Goal: Information Seeking & Learning: Compare options

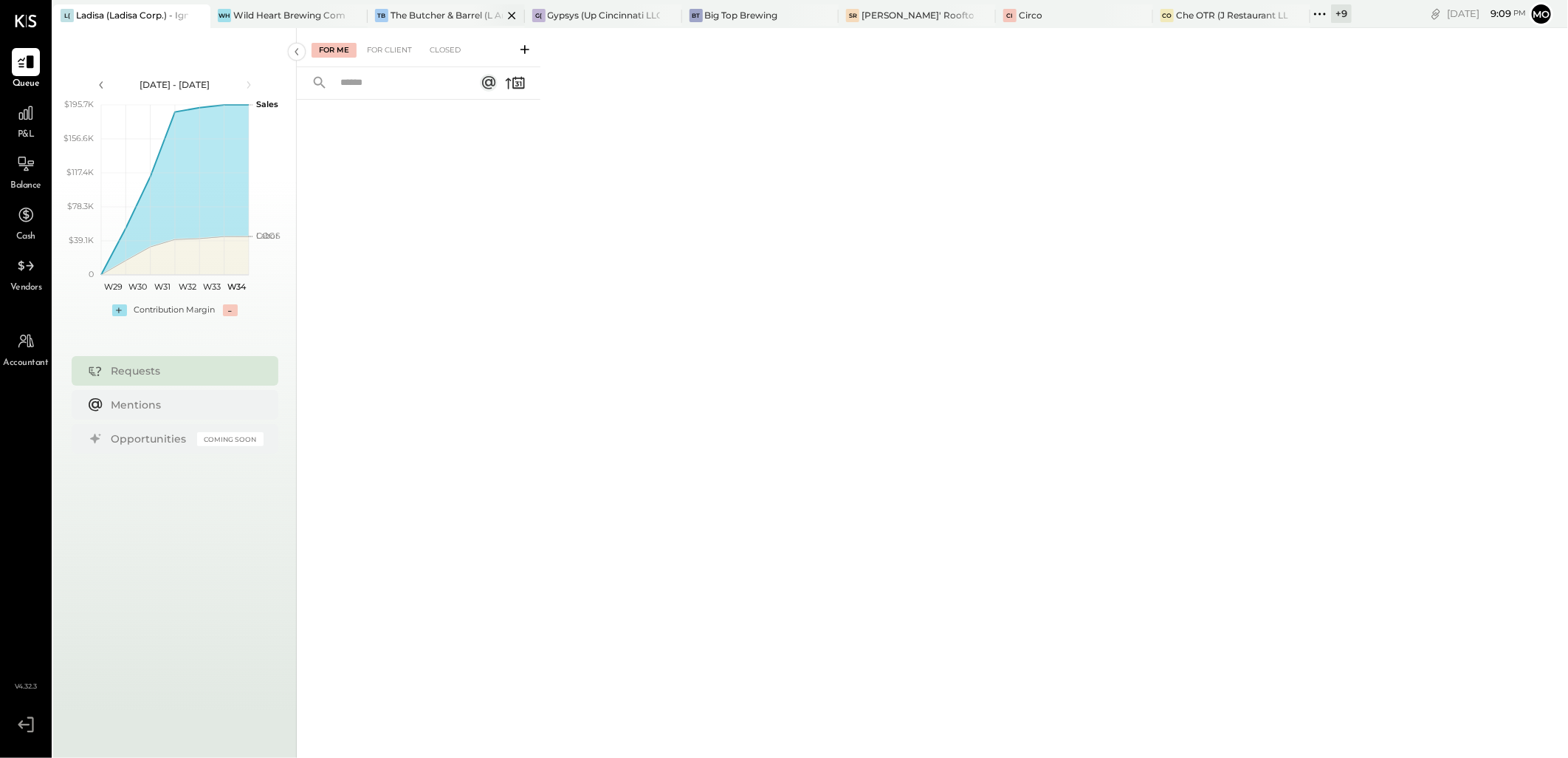
click at [448, 21] on div "The Butcher & Barrel (L Argento LLC) - [GEOGRAPHIC_DATA]" at bounding box center [446, 15] width 112 height 13
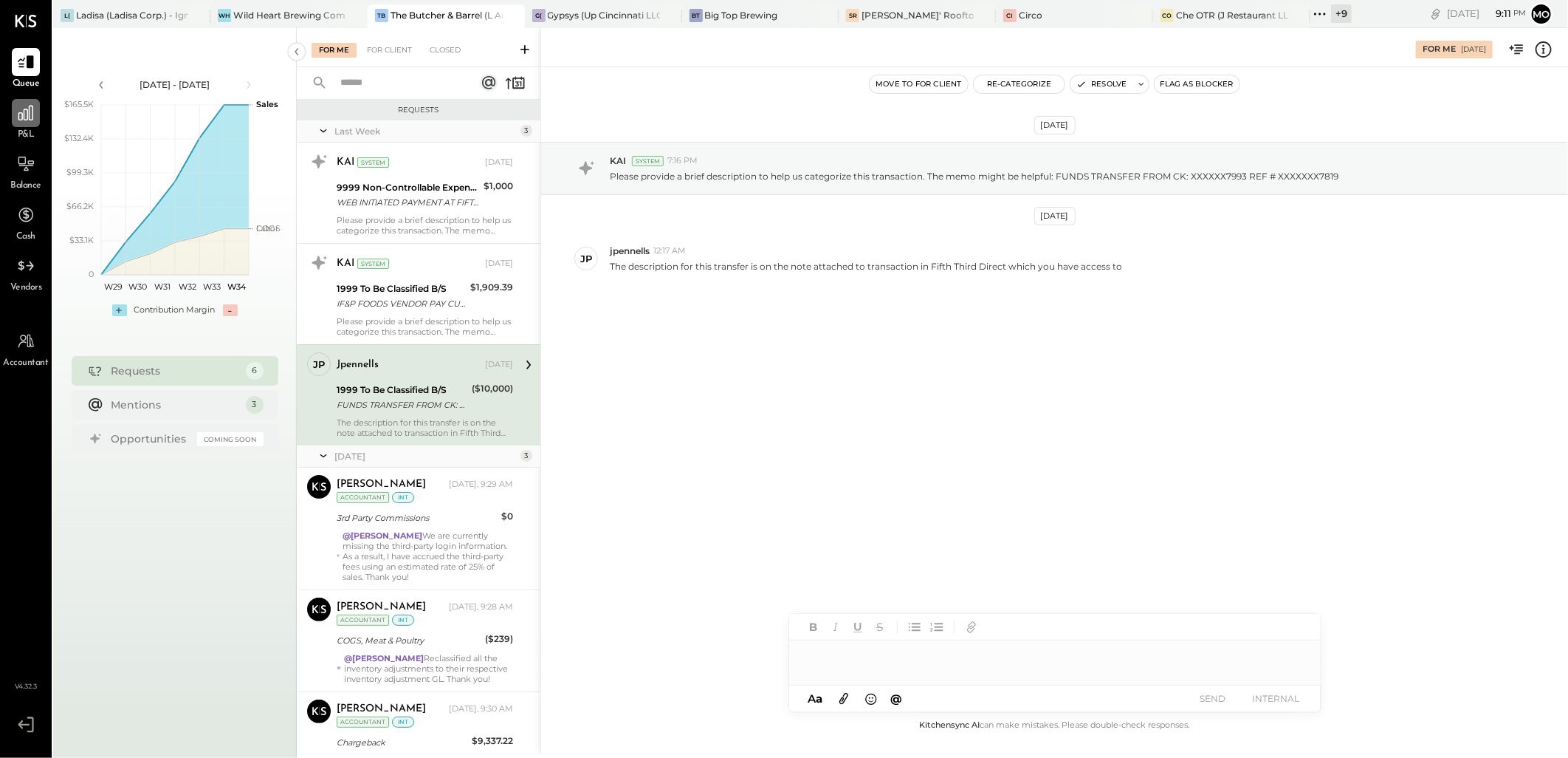
click at [16, 112] on icon at bounding box center [25, 112] width 19 height 19
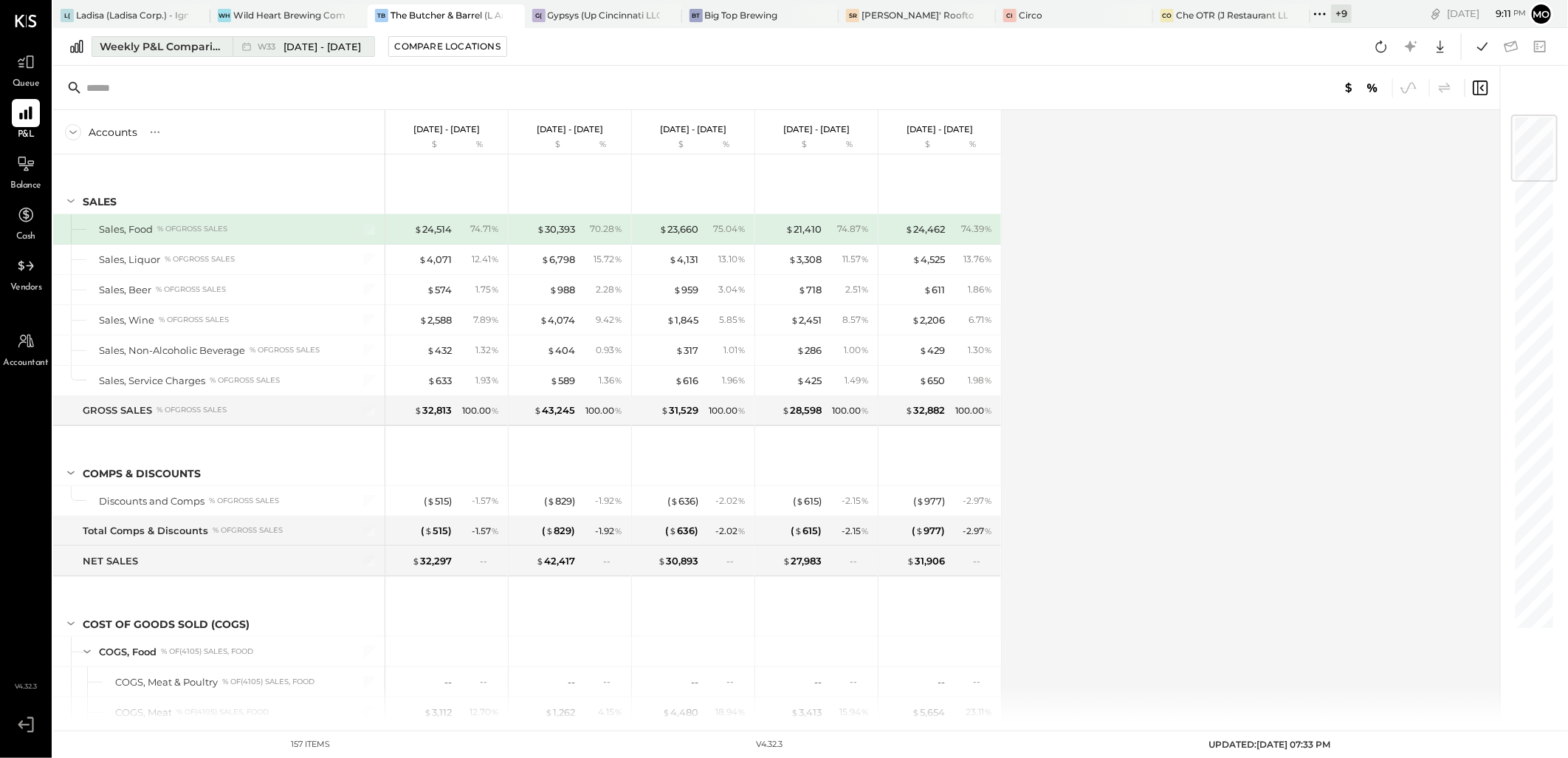
click at [142, 47] on div "Weekly P&L Comparison" at bounding box center [161, 46] width 124 height 14
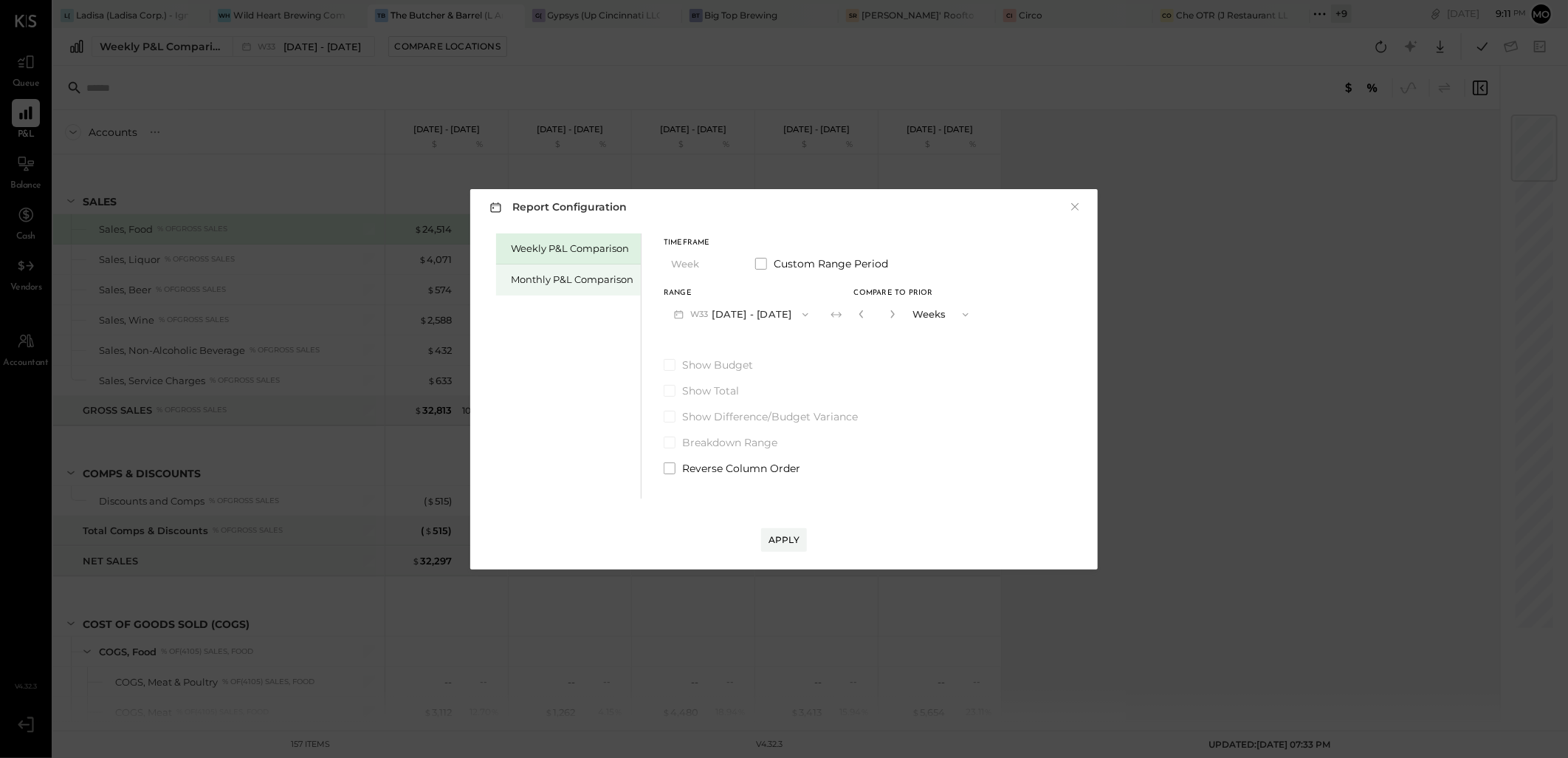
click at [587, 283] on div "Monthly P&L Comparison" at bounding box center [571, 279] width 122 height 14
click at [803, 316] on icon "button" at bounding box center [806, 314] width 12 height 12
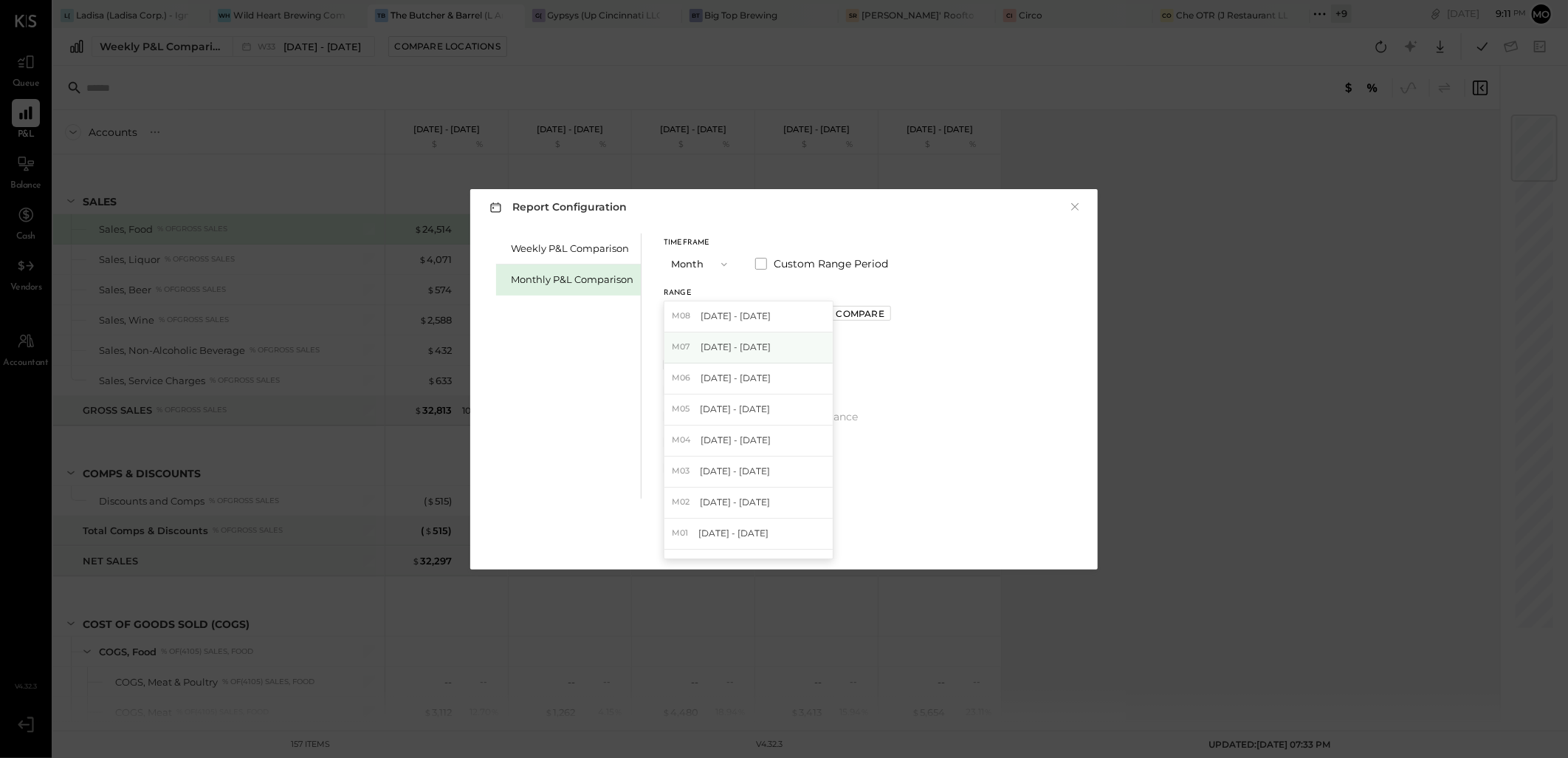
click at [743, 342] on span "[DATE] - [DATE]" at bounding box center [735, 347] width 70 height 13
click at [800, 311] on icon "button" at bounding box center [806, 314] width 12 height 12
click at [846, 311] on div "Compare" at bounding box center [860, 313] width 48 height 13
click at [889, 314] on icon "button" at bounding box center [894, 314] width 9 height 9
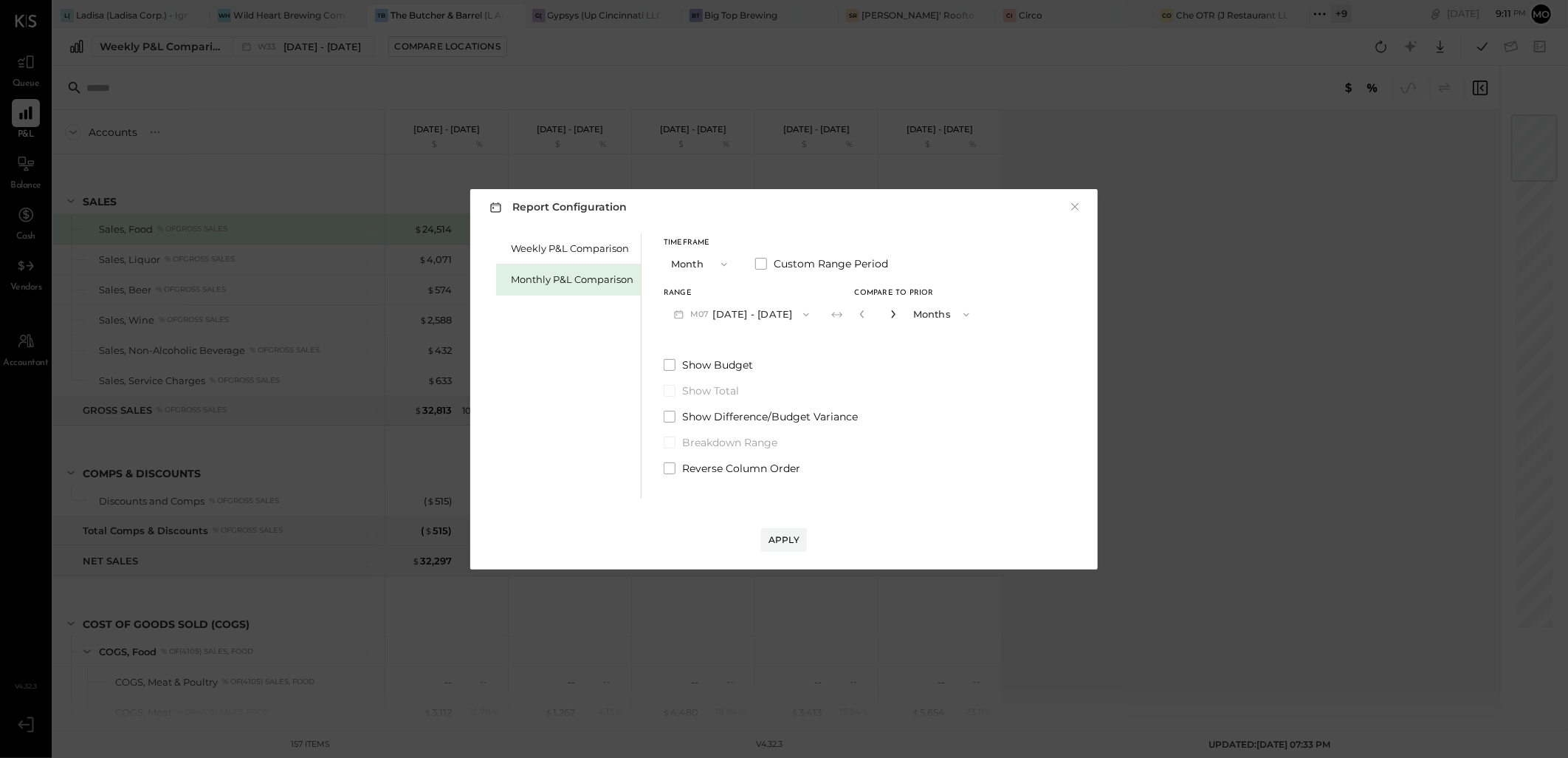
type input "*"
click at [767, 542] on button "Apply" at bounding box center [784, 540] width 46 height 24
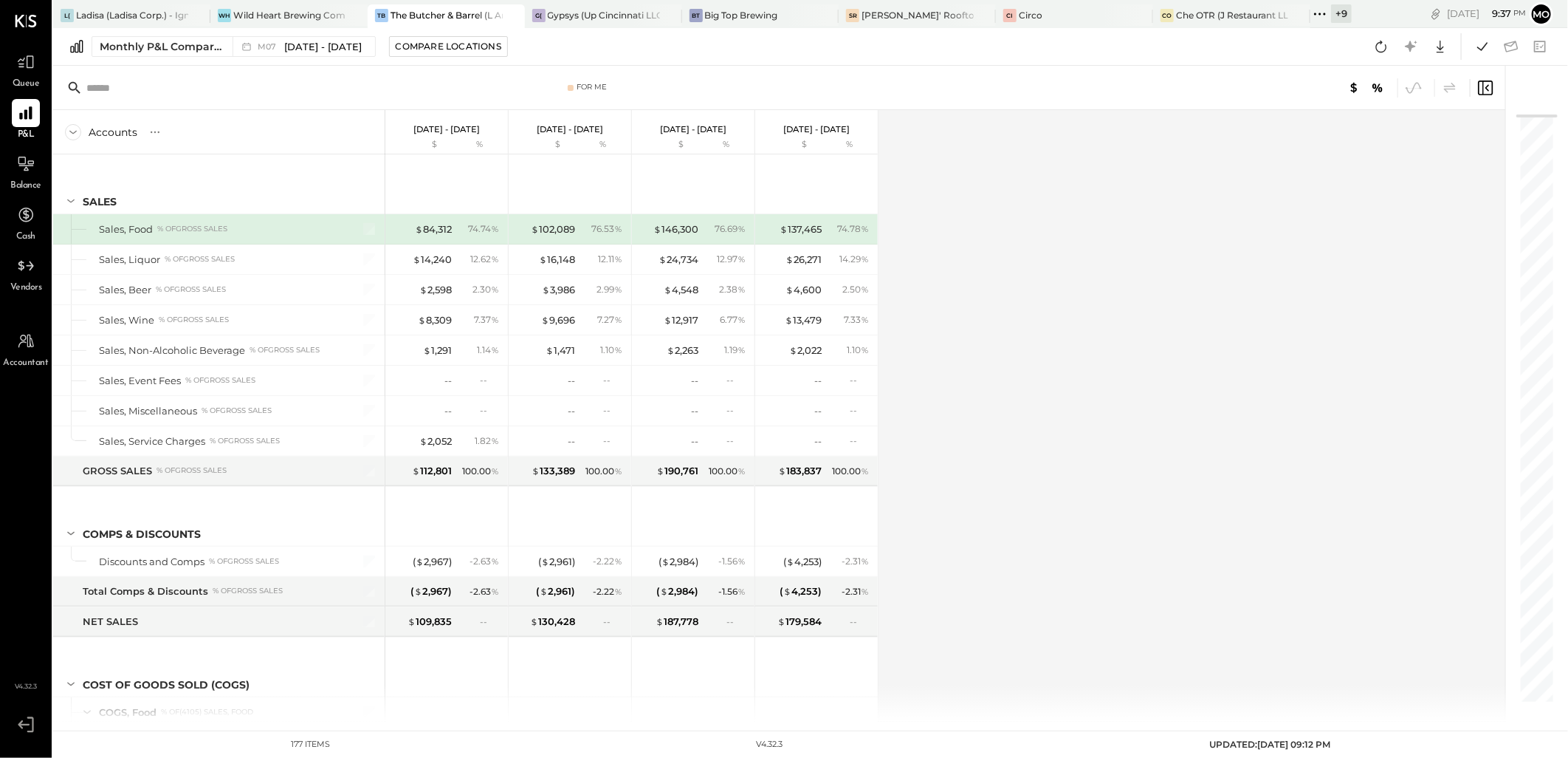
click at [927, 438] on div "Accounts S % GL Jul 1 - 31, 2025 $ % Jun 1 - 30, 2025 $ % May 1 - 31, 2025 $ % …" at bounding box center [780, 416] width 1455 height 611
click at [1478, 44] on icon at bounding box center [1482, 46] width 19 height 19
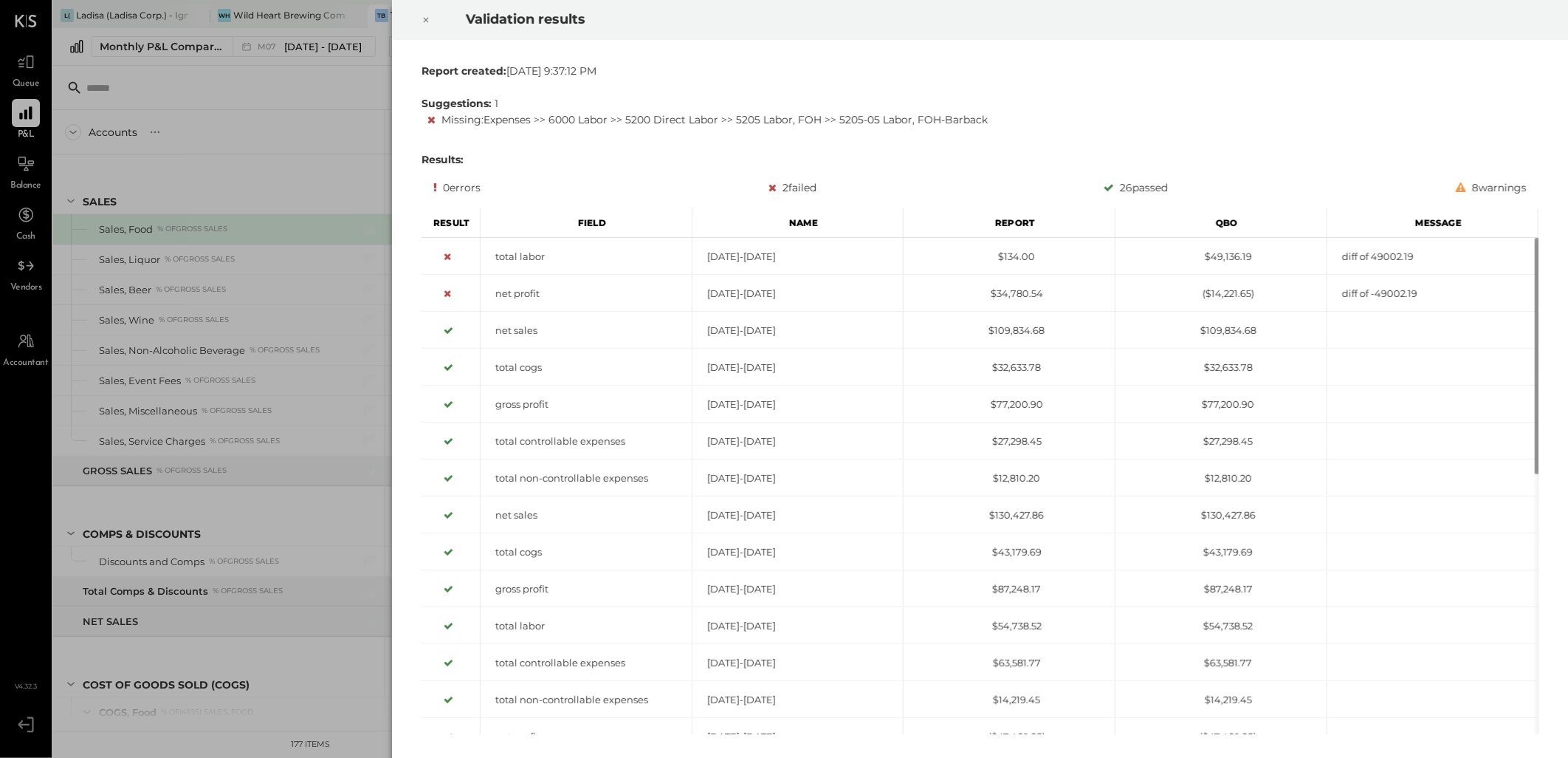
drag, startPoint x: 424, startPoint y: 20, endPoint x: 684, endPoint y: 150, distance: 290.7
click at [424, 20] on icon at bounding box center [426, 20] width 9 height 18
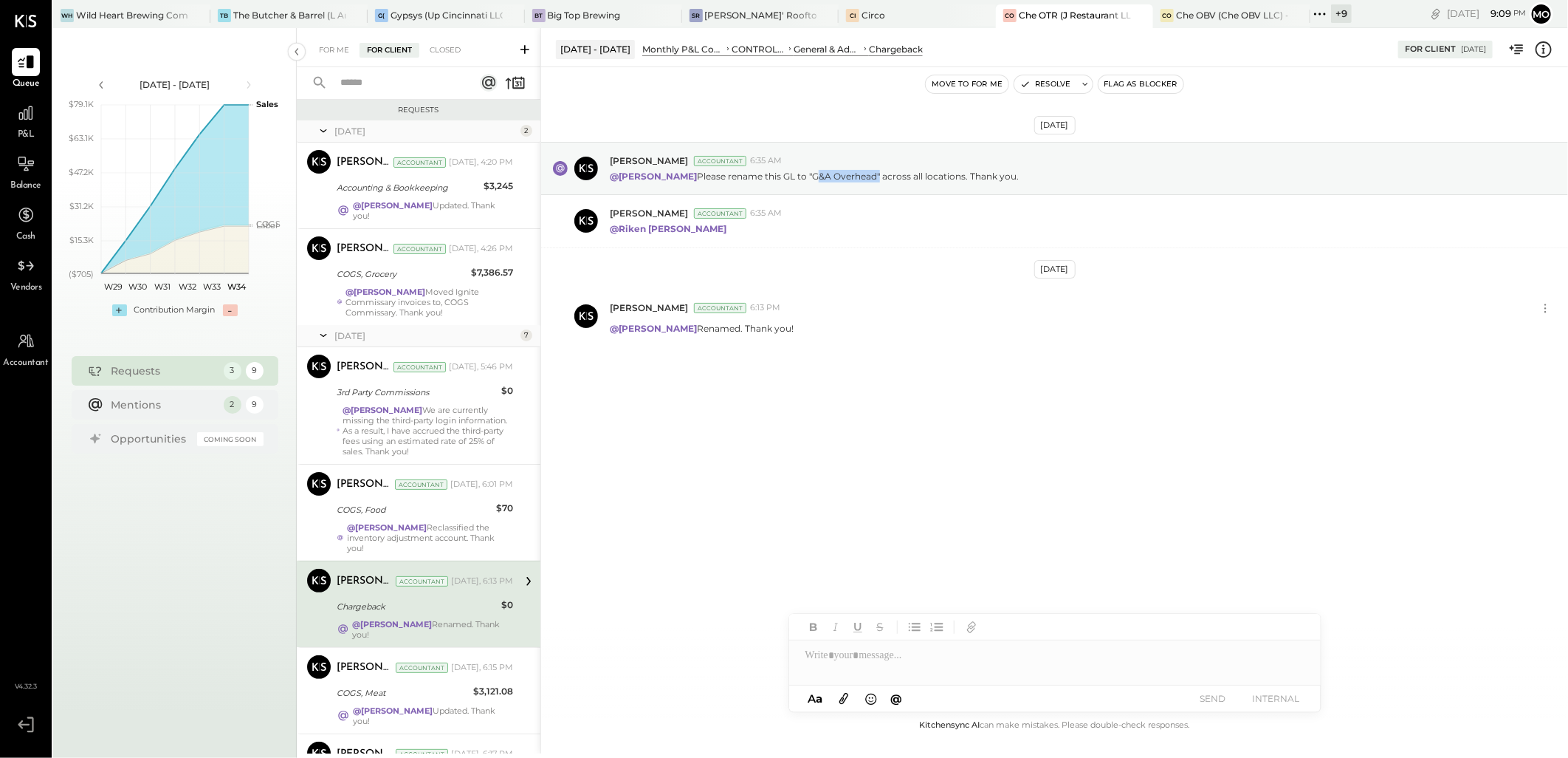
scroll to position [246, 0]
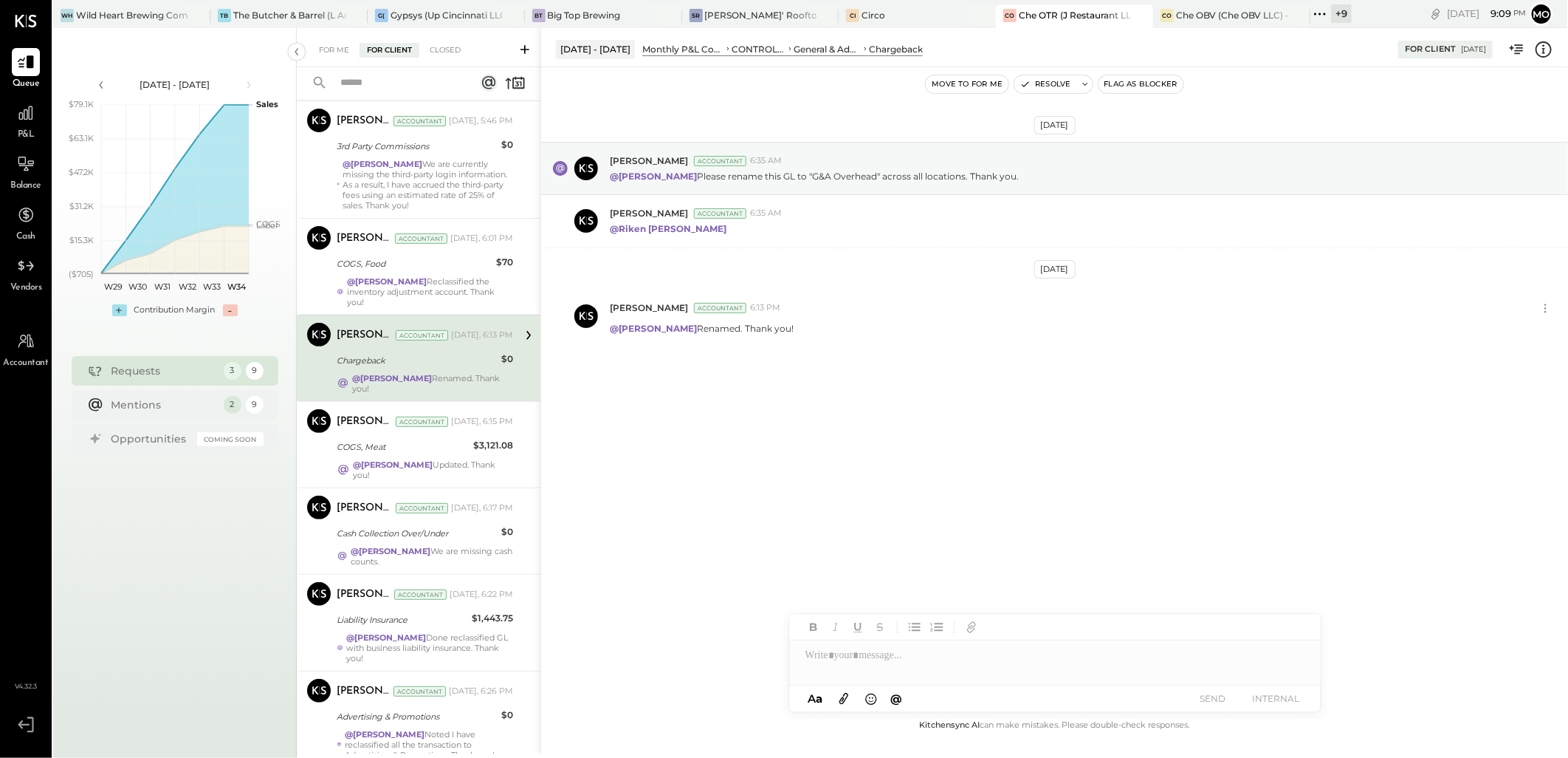
click at [1042, 16] on div "Che OTR (J Restaurant LLC) - Ignite" at bounding box center [1076, 15] width 112 height 13
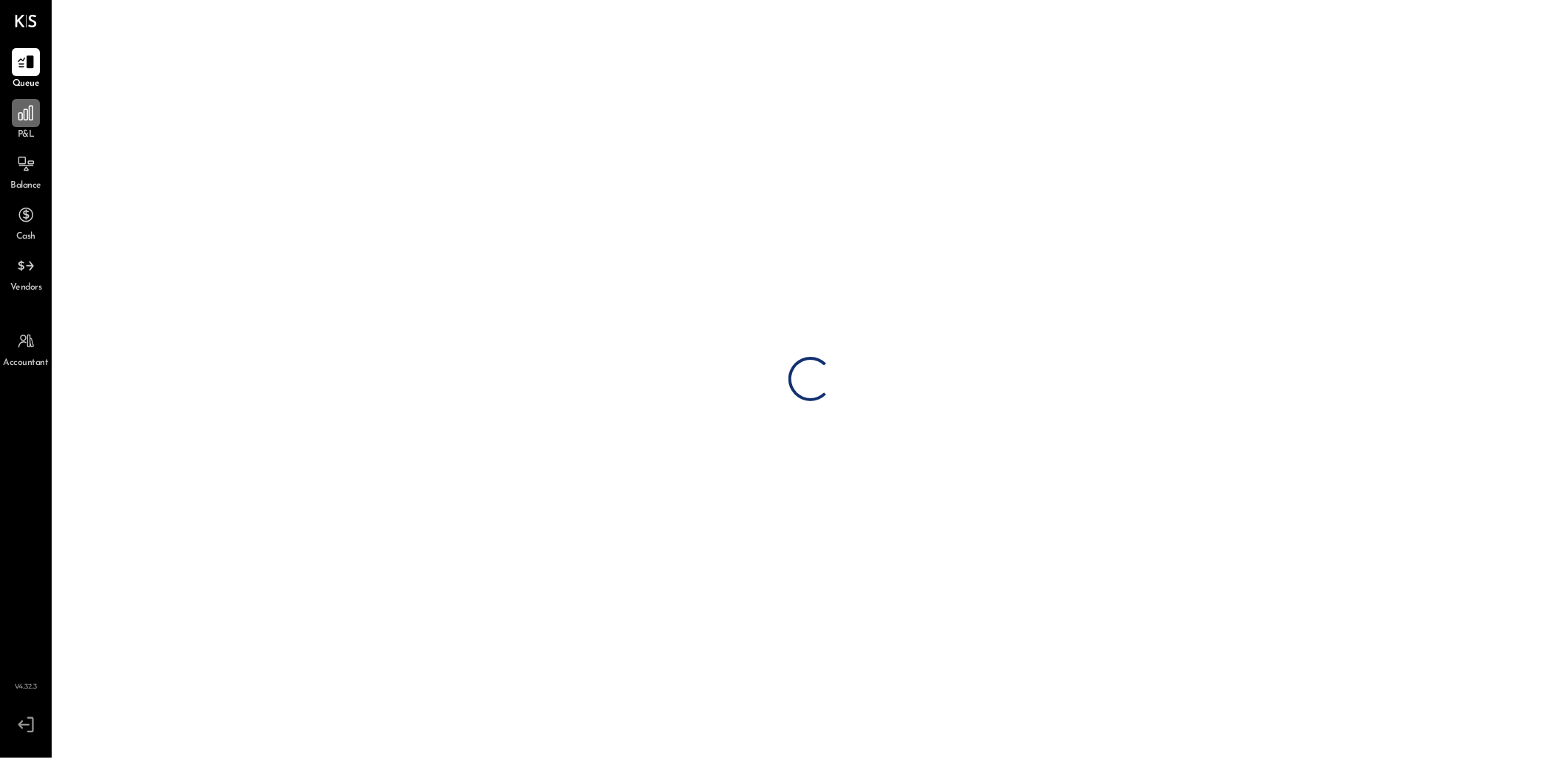
click at [14, 110] on div at bounding box center [25, 112] width 28 height 28
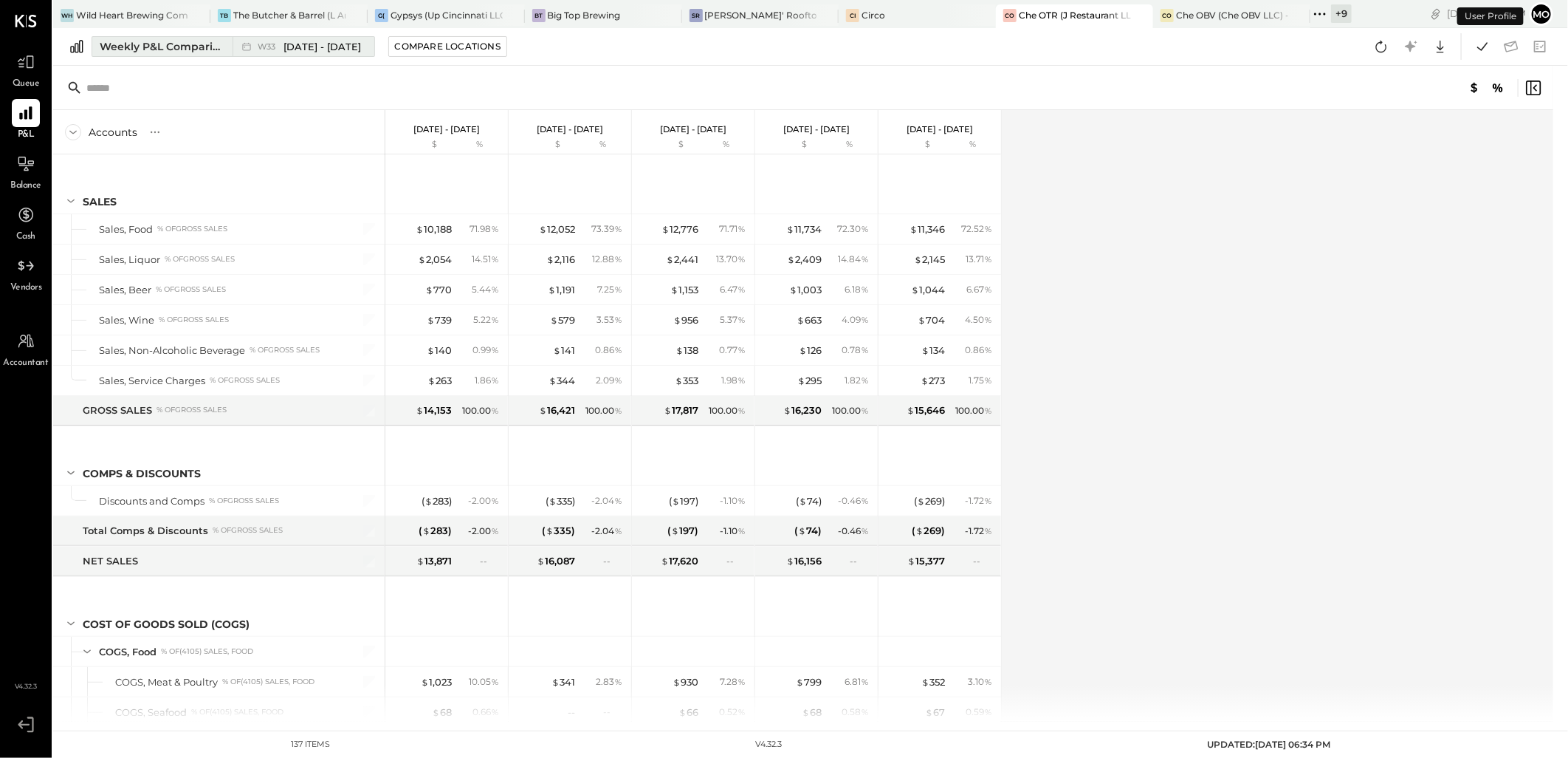
click at [206, 44] on div "Weekly P&L Comparison" at bounding box center [161, 46] width 124 height 14
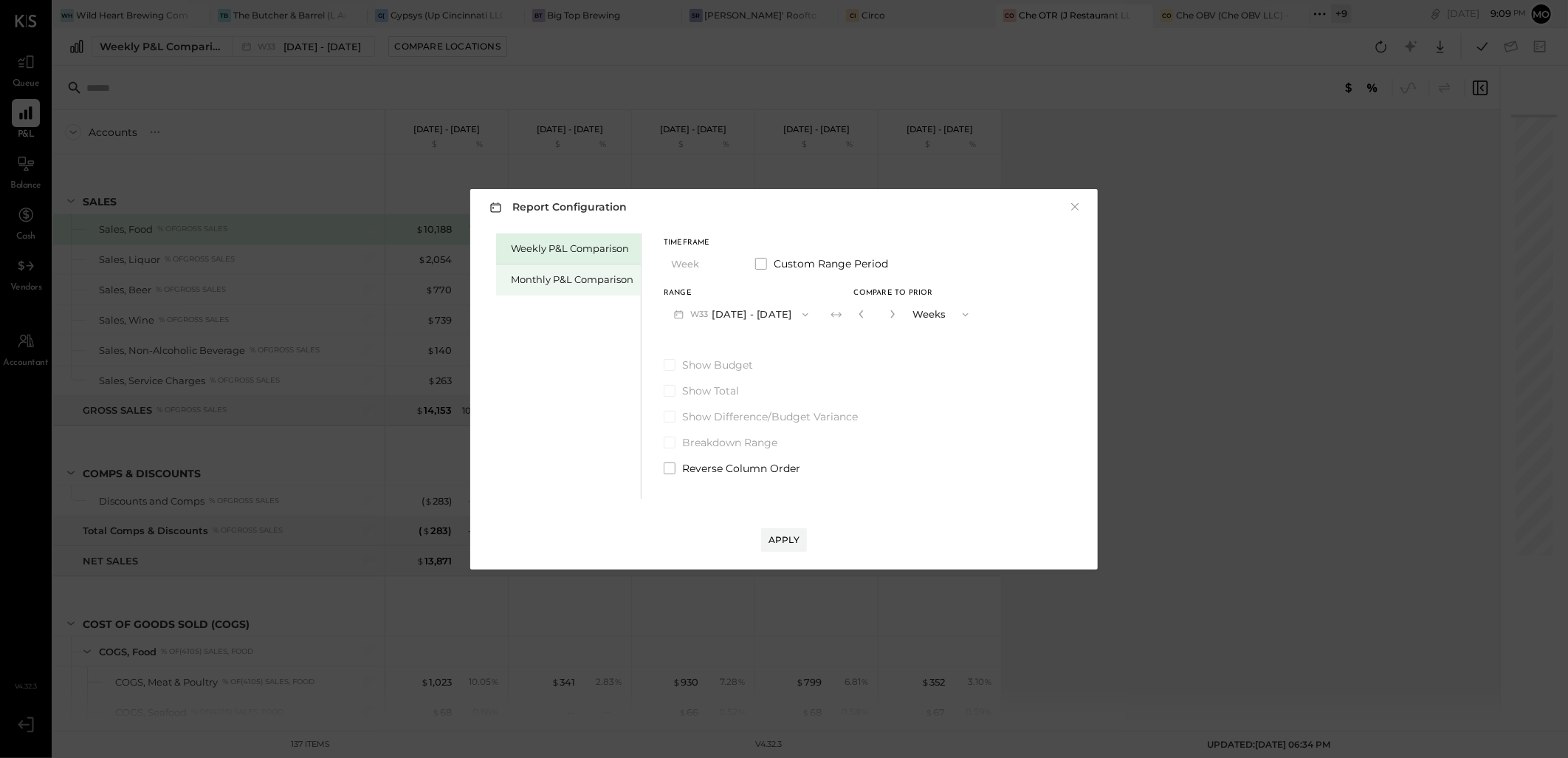
drag, startPoint x: 556, startPoint y: 283, endPoint x: 575, endPoint y: 285, distance: 19.1
click at [556, 282] on div "Monthly P&L Comparison" at bounding box center [571, 279] width 122 height 14
click at [766, 312] on button "M08 Aug 1 - 31, 2025" at bounding box center [741, 314] width 156 height 27
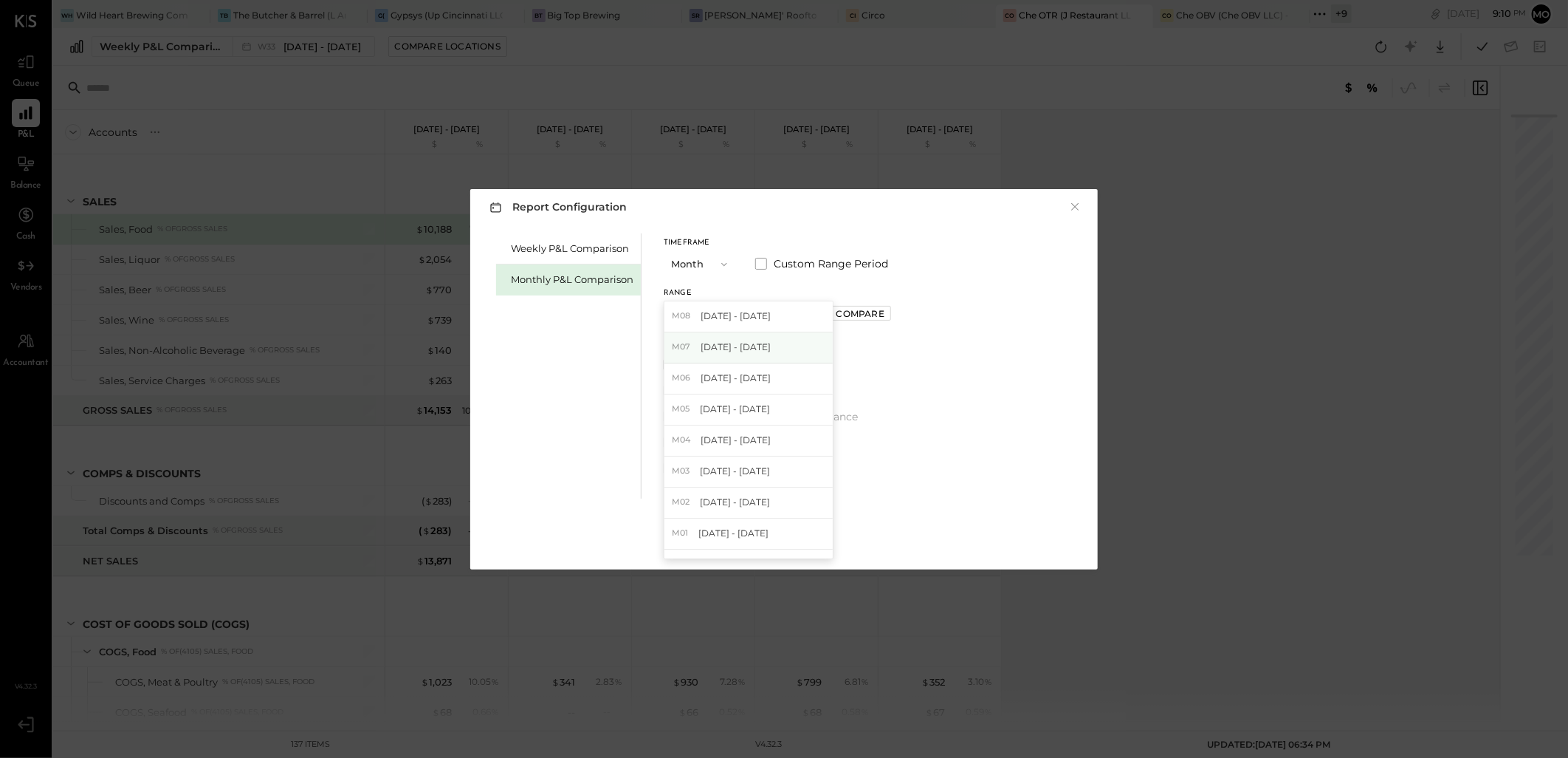
click at [722, 350] on span "[DATE] - [DATE]" at bounding box center [735, 347] width 70 height 13
click at [777, 538] on div "Apply" at bounding box center [784, 540] width 31 height 13
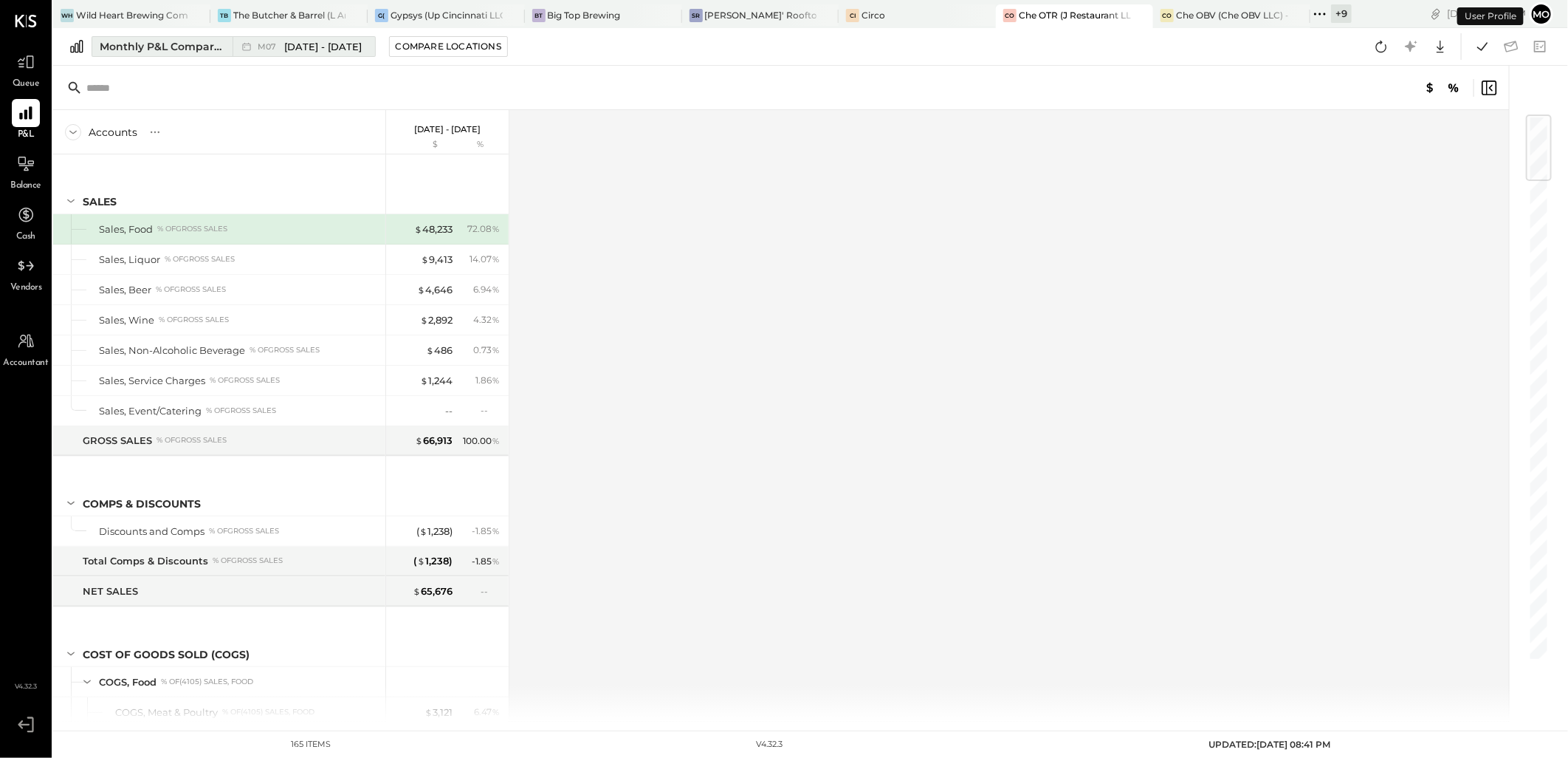
click at [321, 42] on span "[DATE] - [DATE]" at bounding box center [323, 46] width 78 height 14
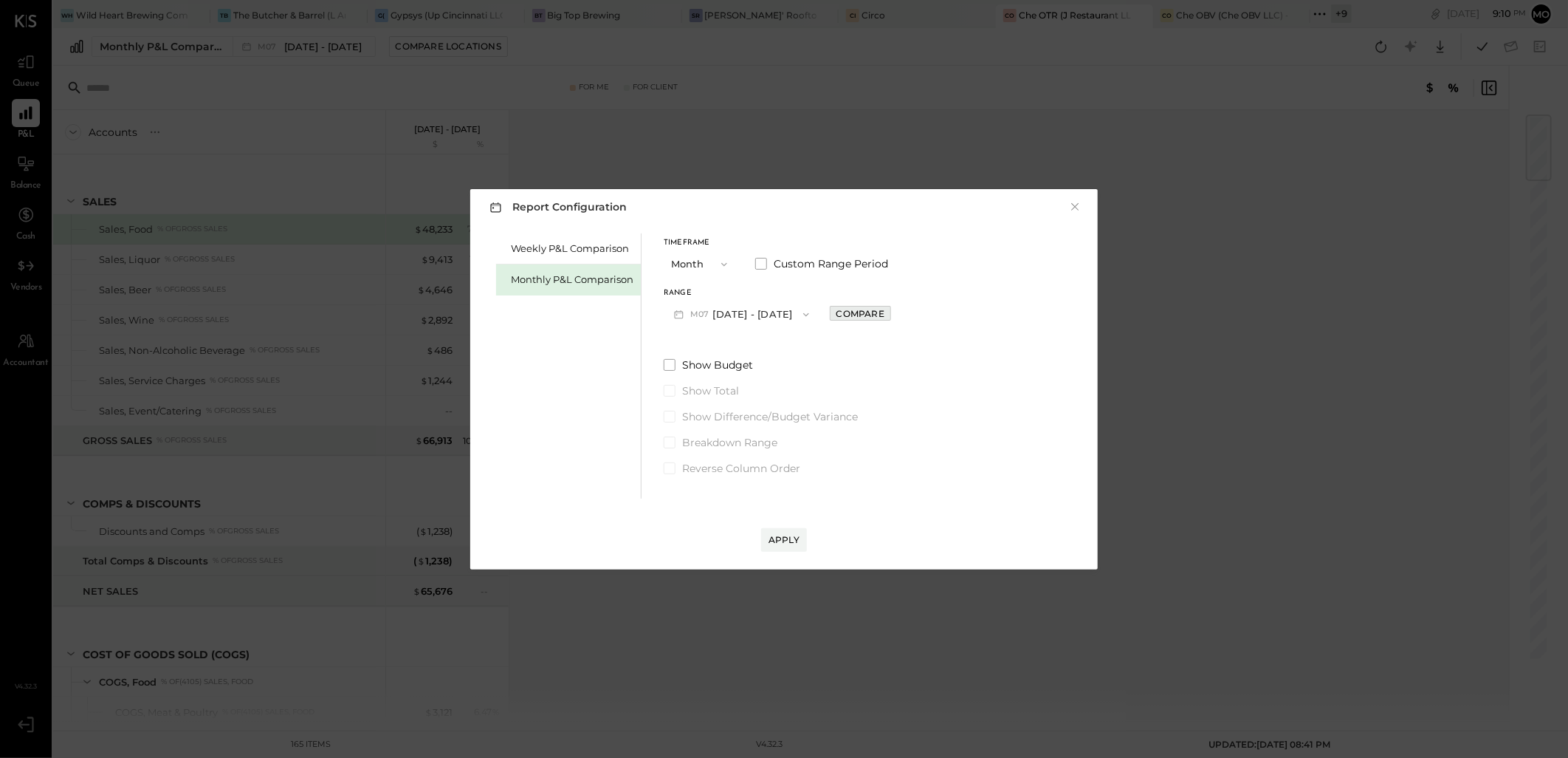
click at [837, 313] on div "Compare" at bounding box center [860, 313] width 48 height 13
click at [887, 315] on button "button" at bounding box center [893, 314] width 12 height 16
type input "*"
click at [780, 542] on div "Apply" at bounding box center [784, 540] width 31 height 13
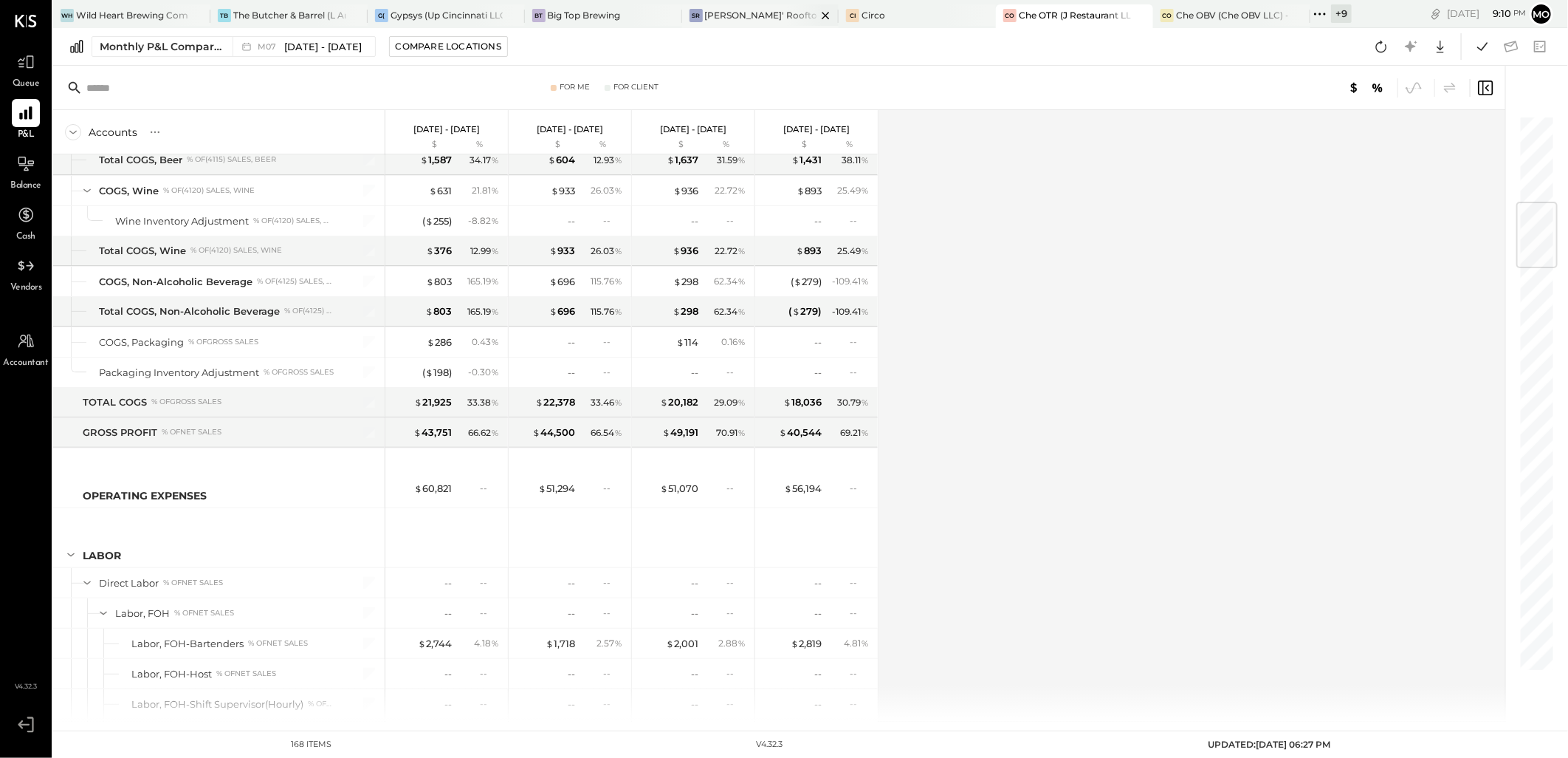
scroll to position [739, 0]
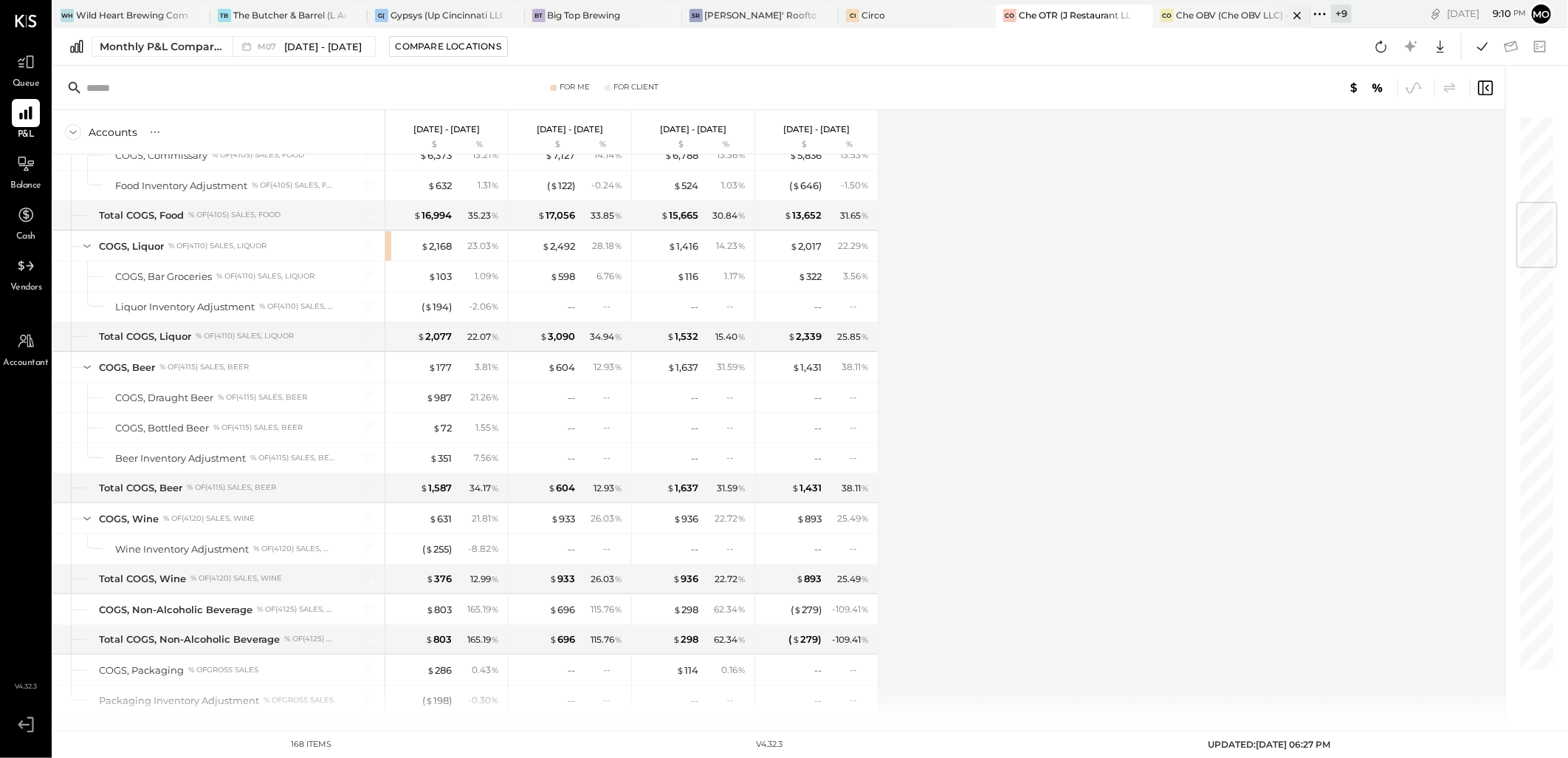
click at [1184, 18] on div "Che OBV (Che OBV LLC) - Ignite" at bounding box center [1232, 15] width 112 height 13
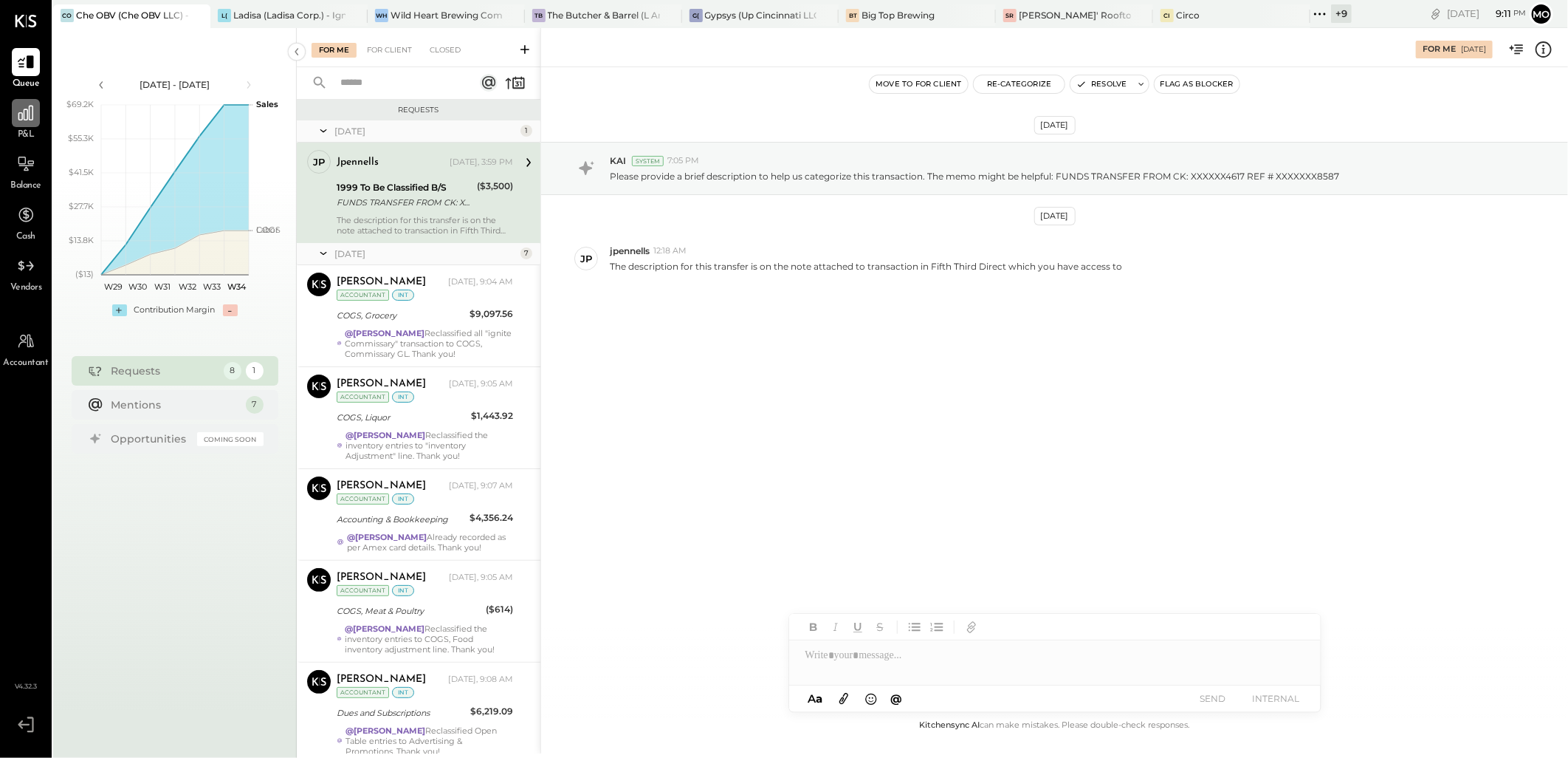
click at [26, 111] on icon at bounding box center [25, 112] width 19 height 19
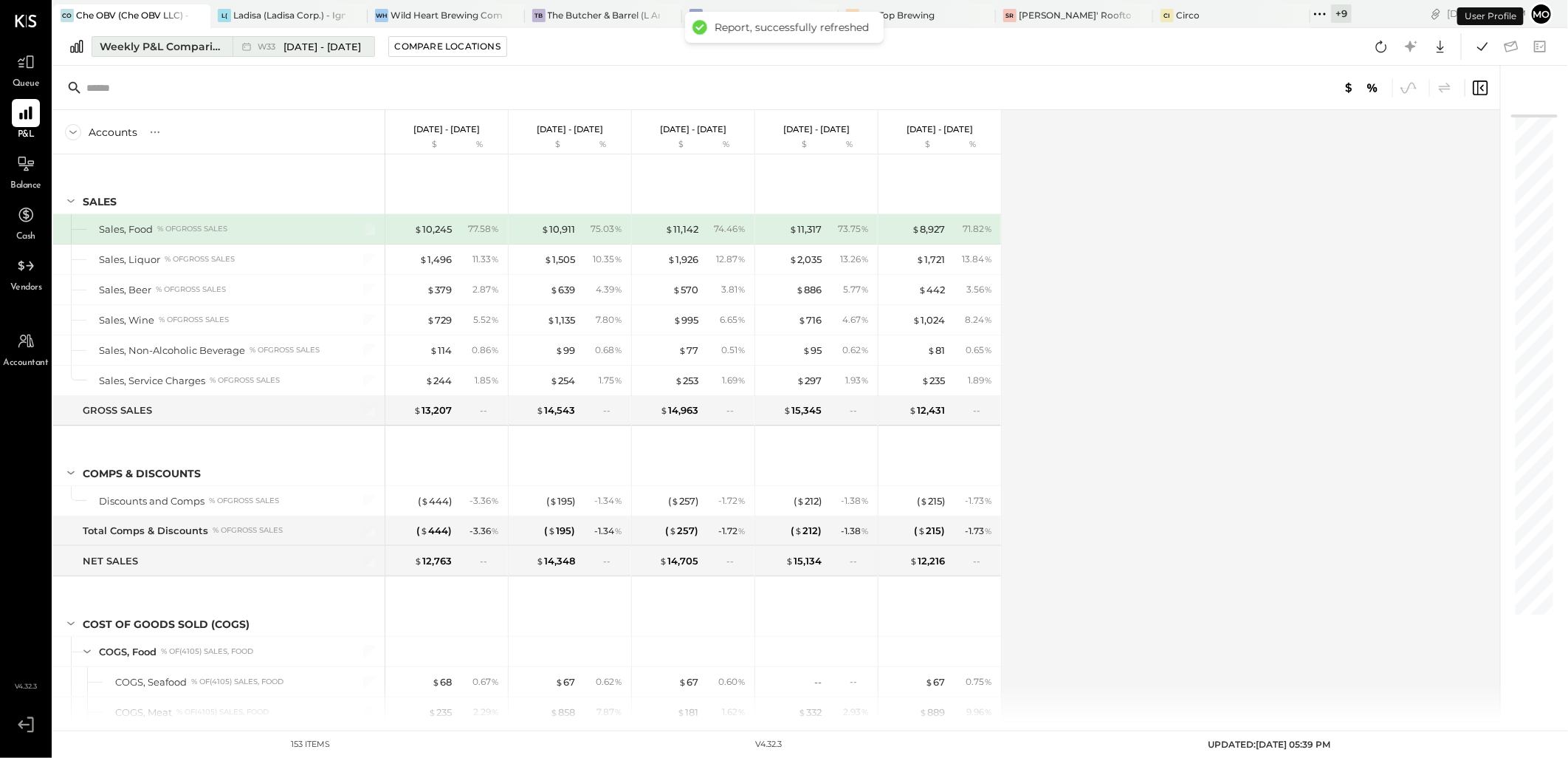
click at [182, 53] on div "Weekly P&L Comparison" at bounding box center [161, 46] width 124 height 14
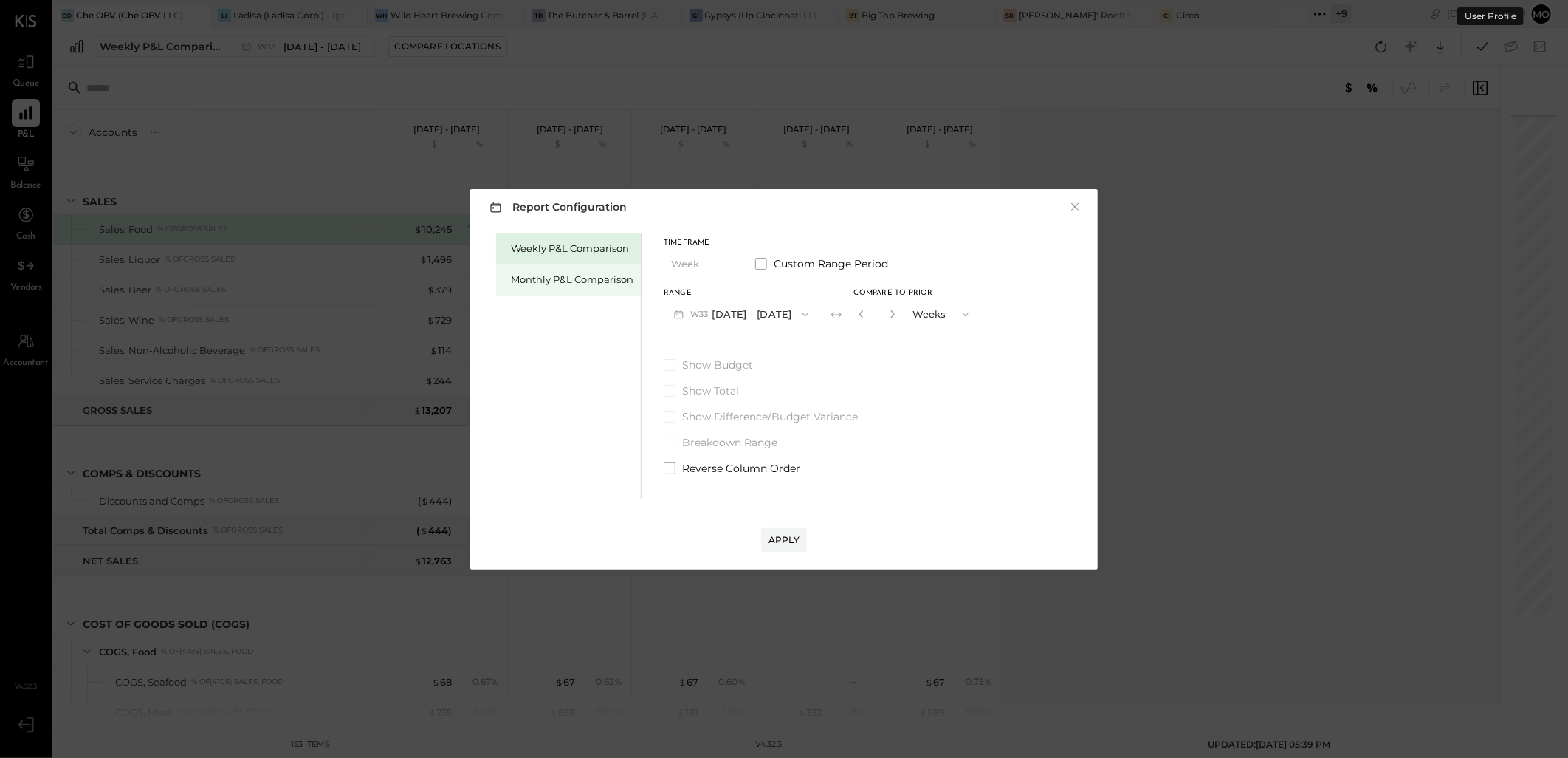
click at [552, 285] on div "Monthly P&L Comparison" at bounding box center [571, 279] width 122 height 14
click at [800, 312] on icon "button" at bounding box center [806, 314] width 12 height 12
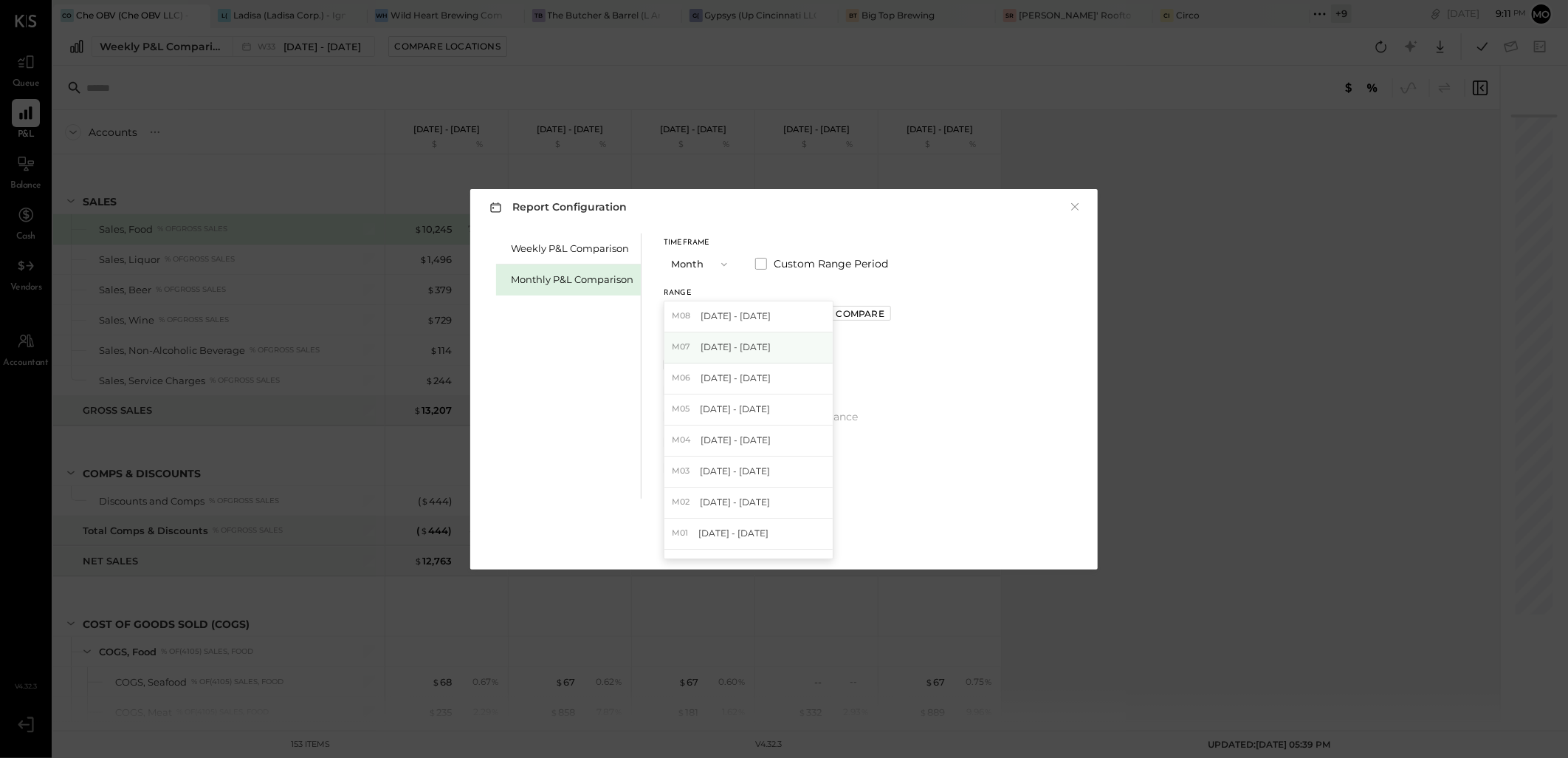
click at [731, 353] on span "[DATE] - [DATE]" at bounding box center [735, 347] width 70 height 13
click at [849, 314] on div "Compare" at bounding box center [860, 313] width 48 height 13
click at [887, 314] on button "button" at bounding box center [893, 314] width 12 height 16
click at [875, 314] on div "*" at bounding box center [878, 314] width 46 height 27
click at [875, 314] on input "*" at bounding box center [877, 314] width 19 height 24
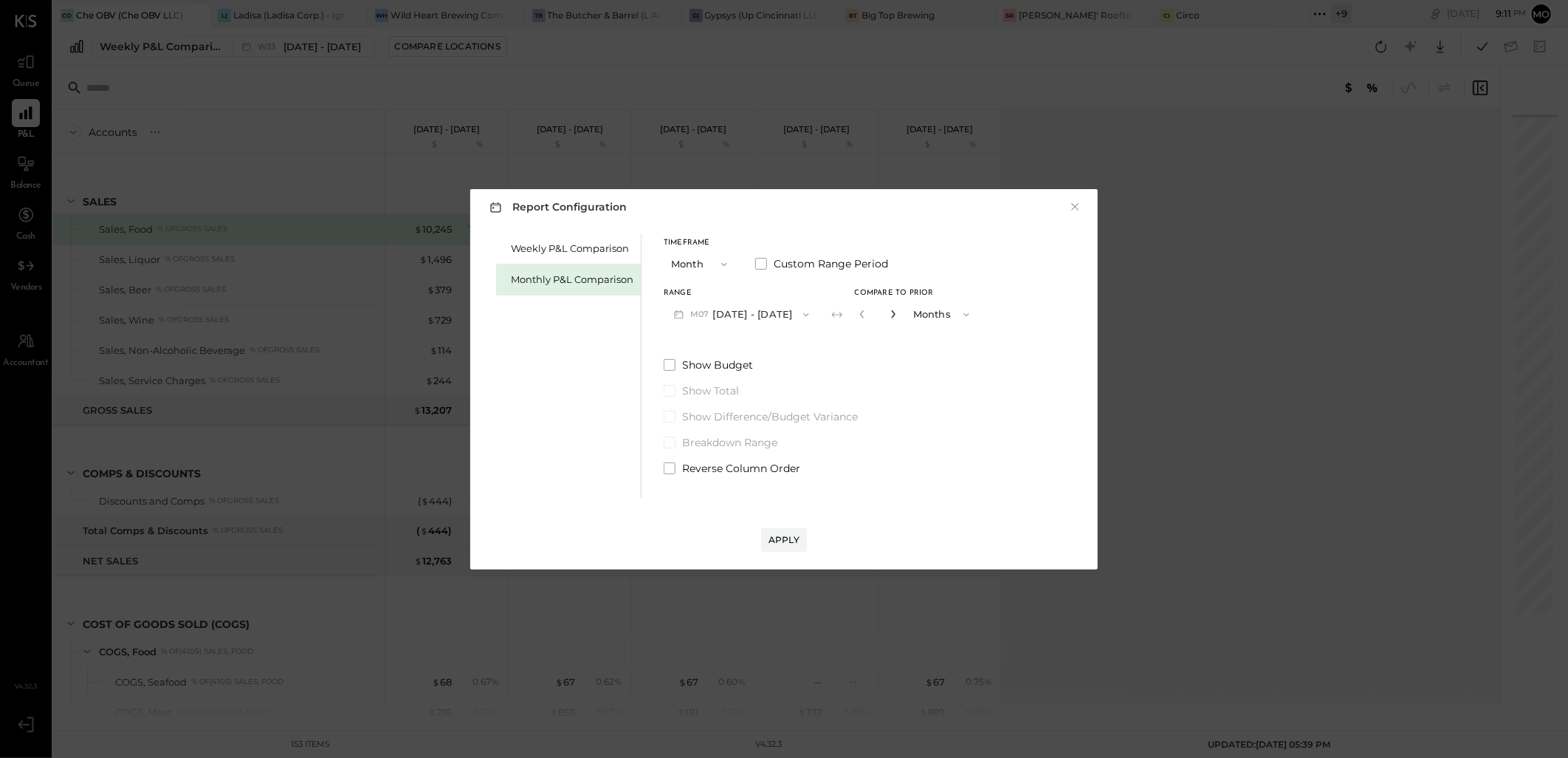
click at [889, 312] on icon "button" at bounding box center [894, 314] width 9 height 9
type input "*"
click at [784, 532] on button "Apply" at bounding box center [784, 540] width 46 height 24
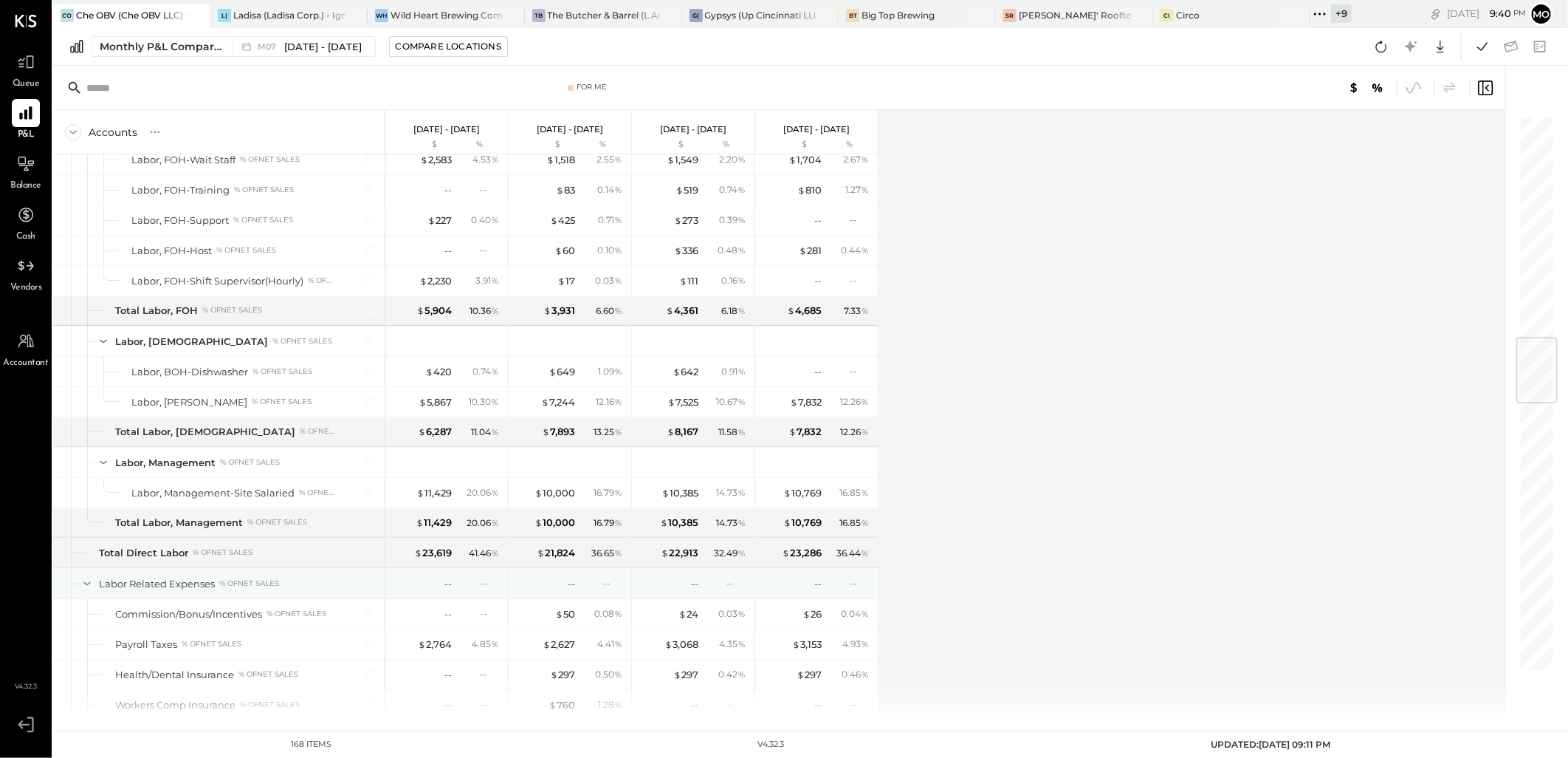
scroll to position [1887, 0]
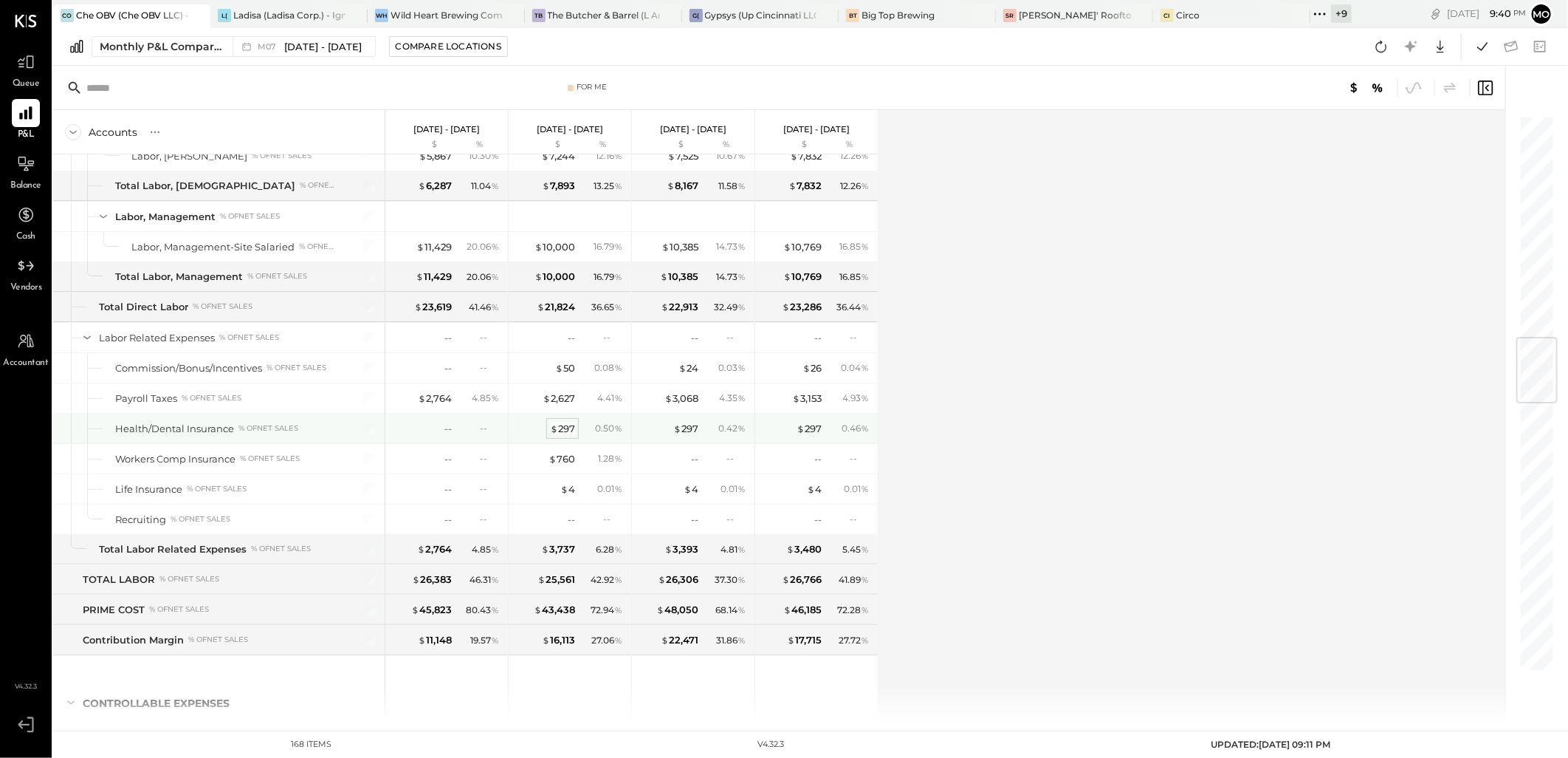
click at [563, 431] on div "$ 297" at bounding box center [563, 428] width 25 height 14
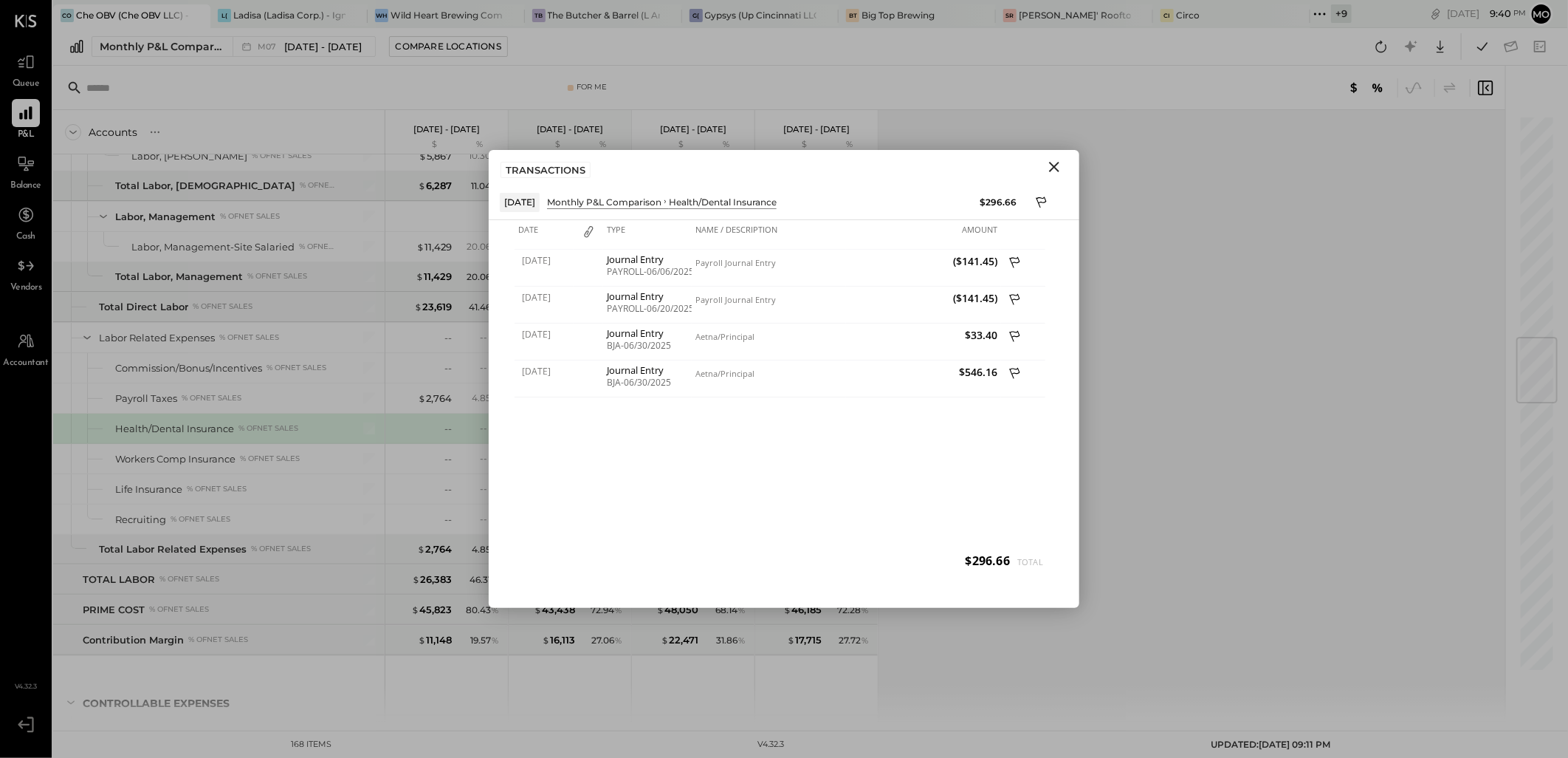
click at [1054, 165] on icon "Close" at bounding box center [1055, 168] width 18 height 18
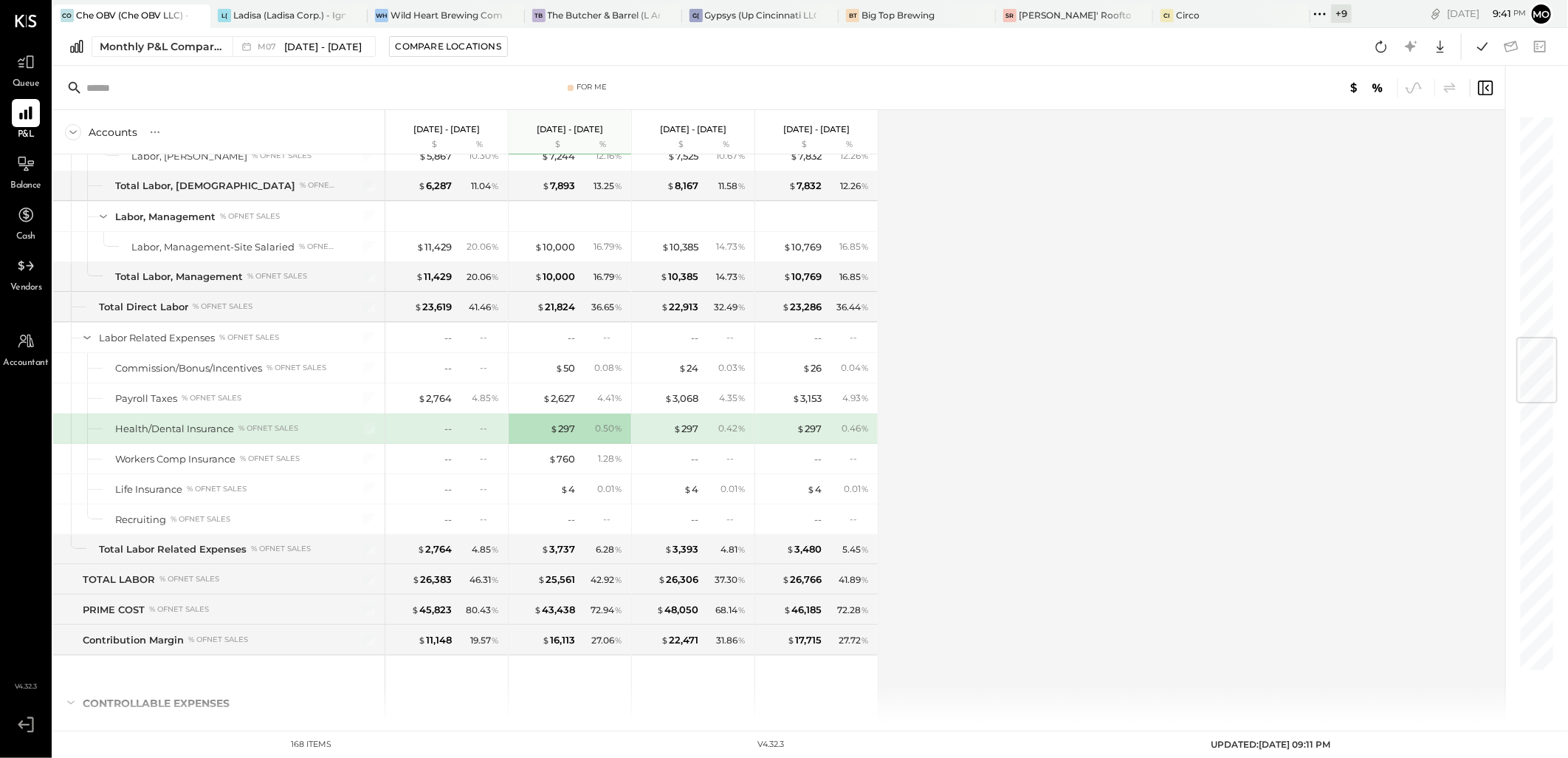
click at [1145, 390] on div "Accounts S % GL Jul 1 - 31, 2025 $ % Jun 1 - 30, 2025 $ % May 1 - 31, 2025 $ % …" at bounding box center [780, 416] width 1455 height 611
click at [1388, 46] on icon at bounding box center [1381, 46] width 19 height 19
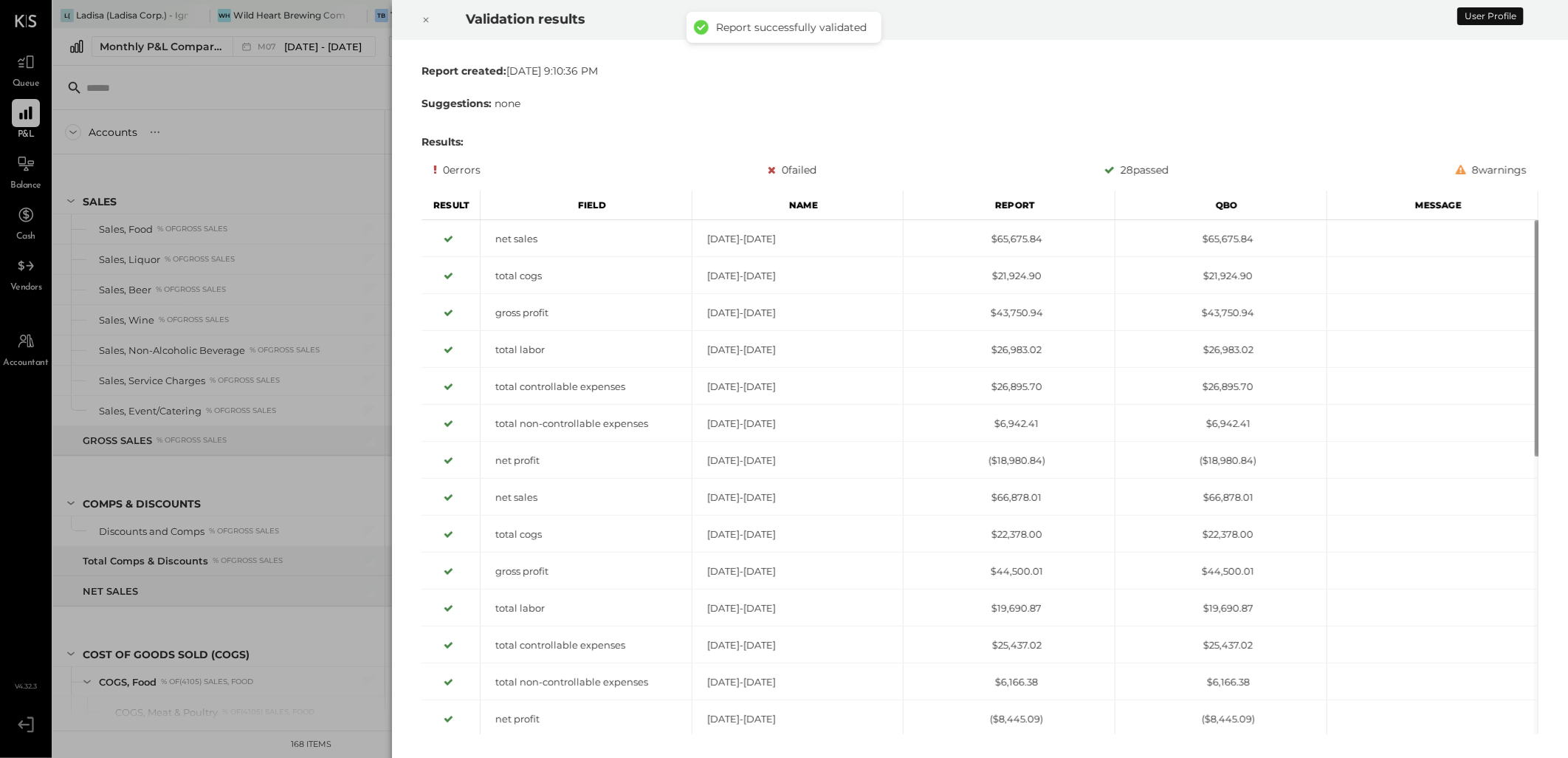
scroll to position [3112, 0]
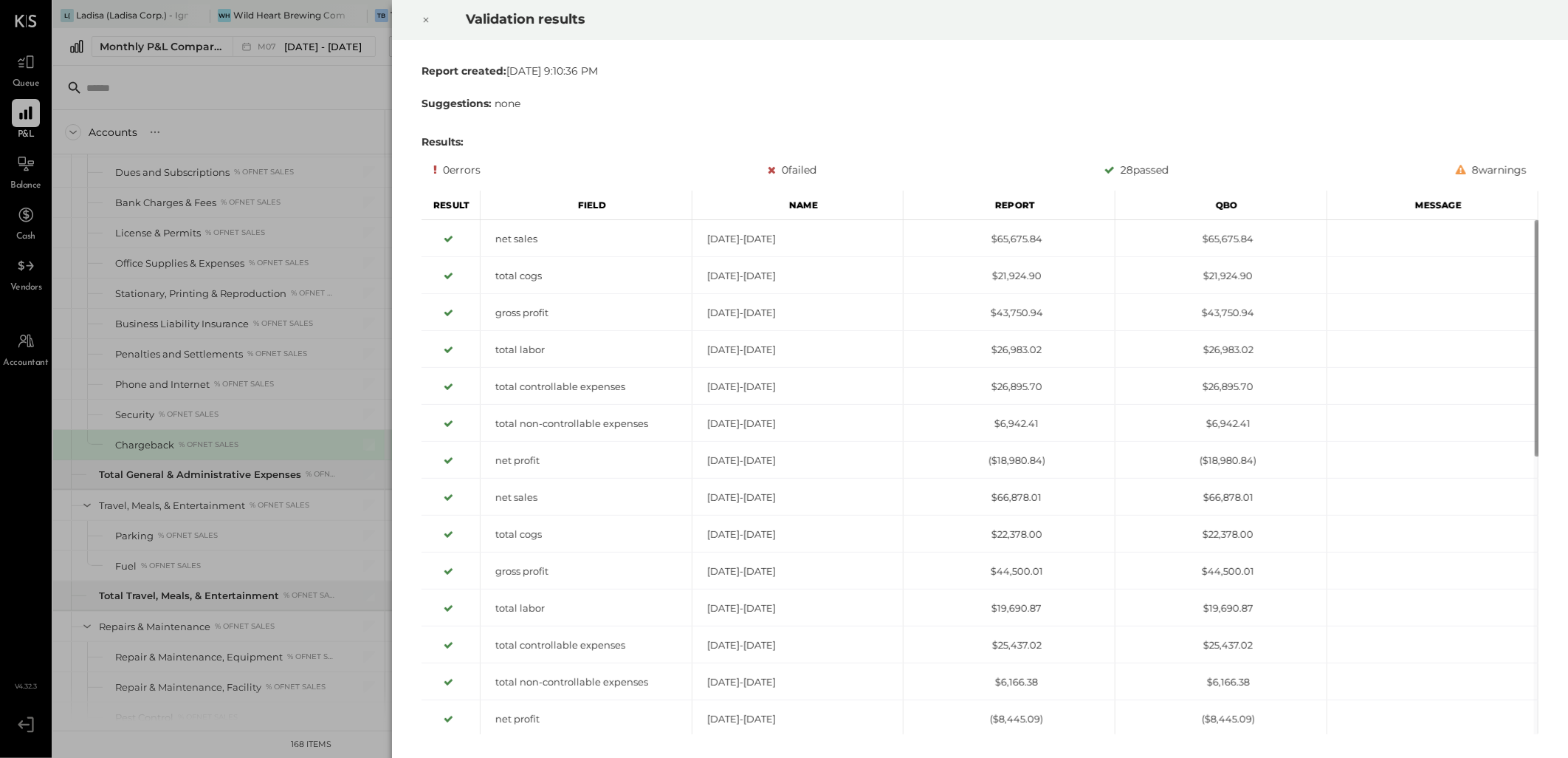
click at [423, 18] on icon at bounding box center [426, 20] width 9 height 18
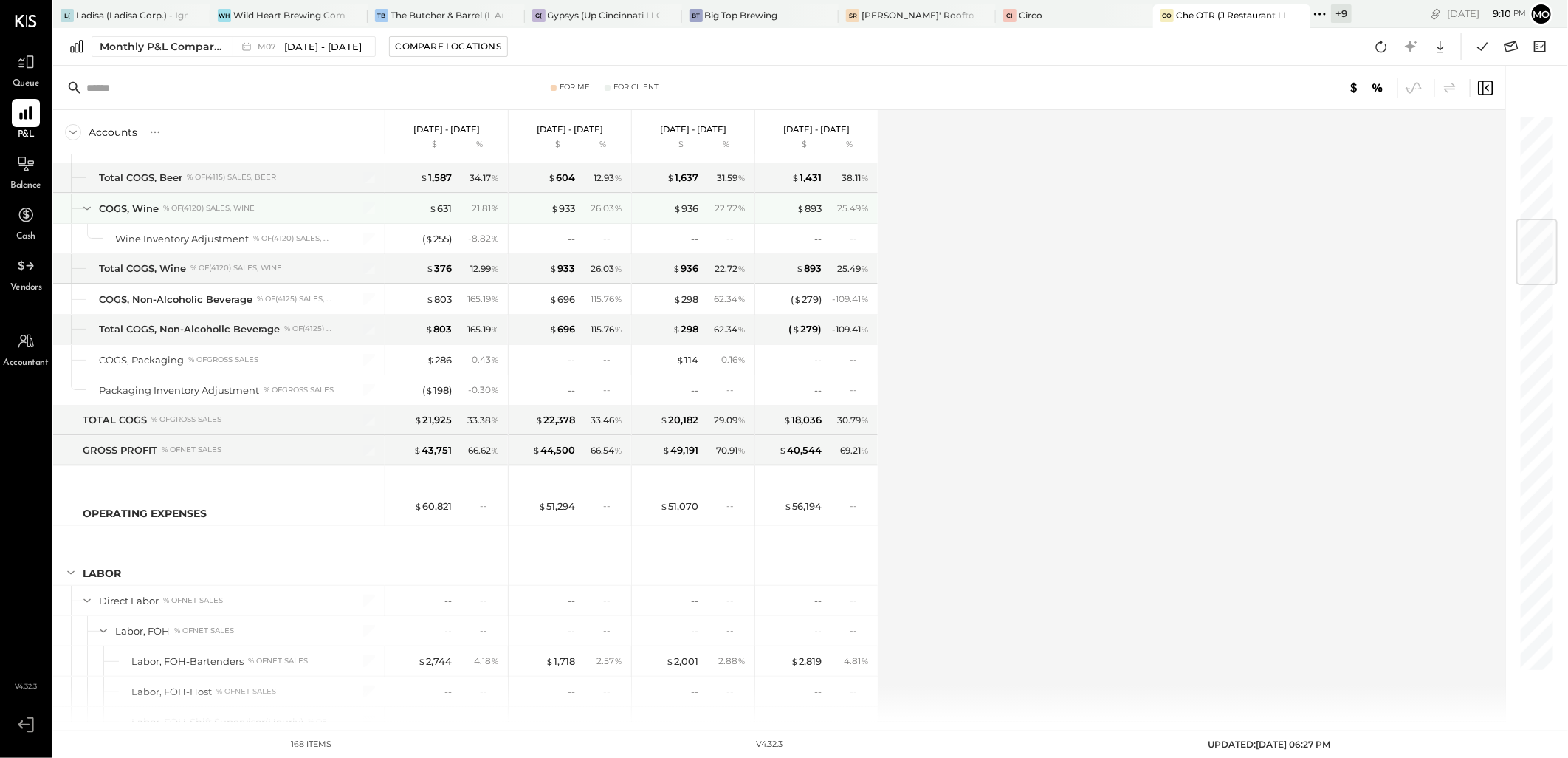
scroll to position [884, 0]
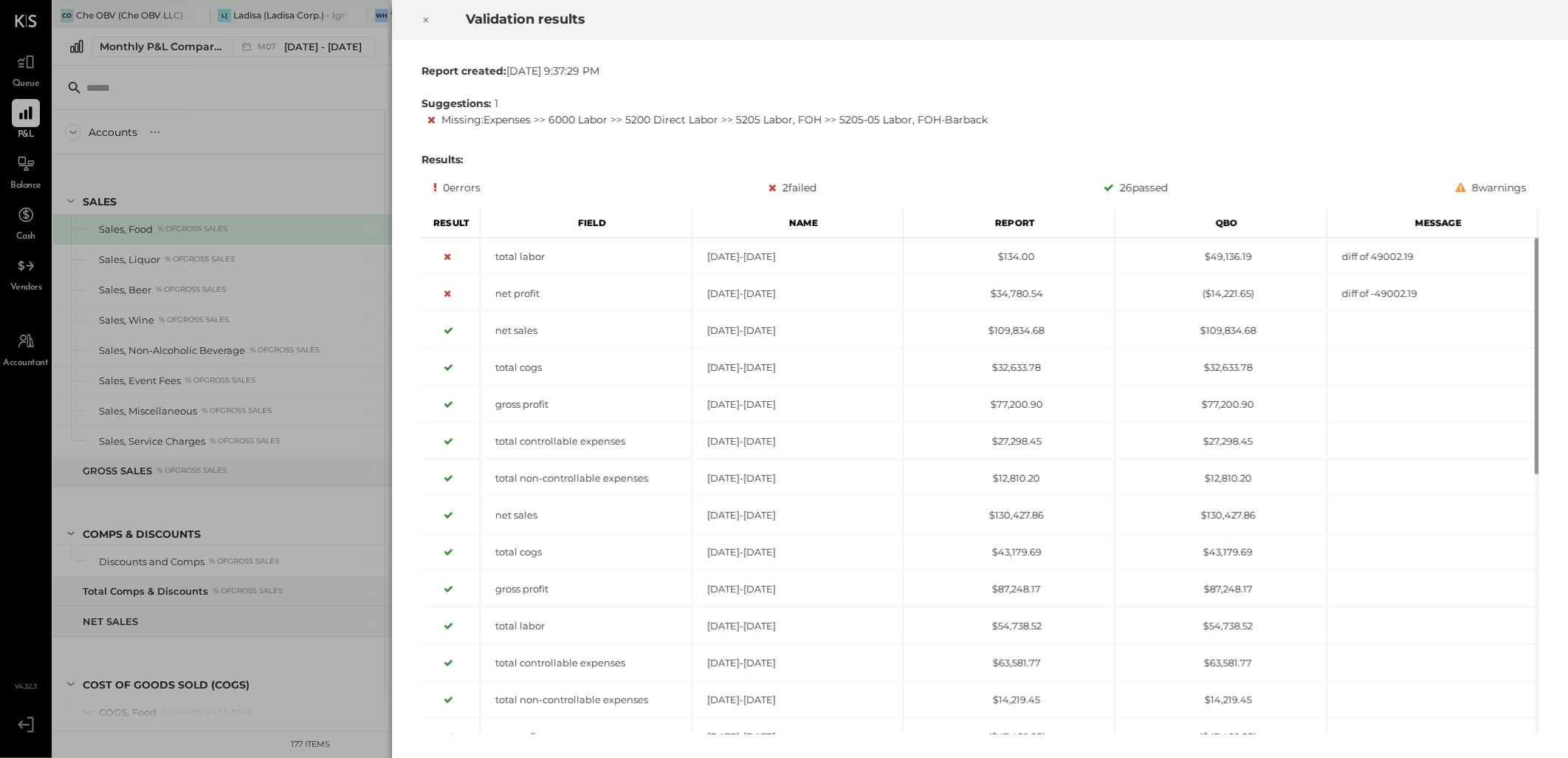
drag, startPoint x: 425, startPoint y: 20, endPoint x: 631, endPoint y: 150, distance: 243.6
click at [425, 20] on icon at bounding box center [426, 21] width 5 height 5
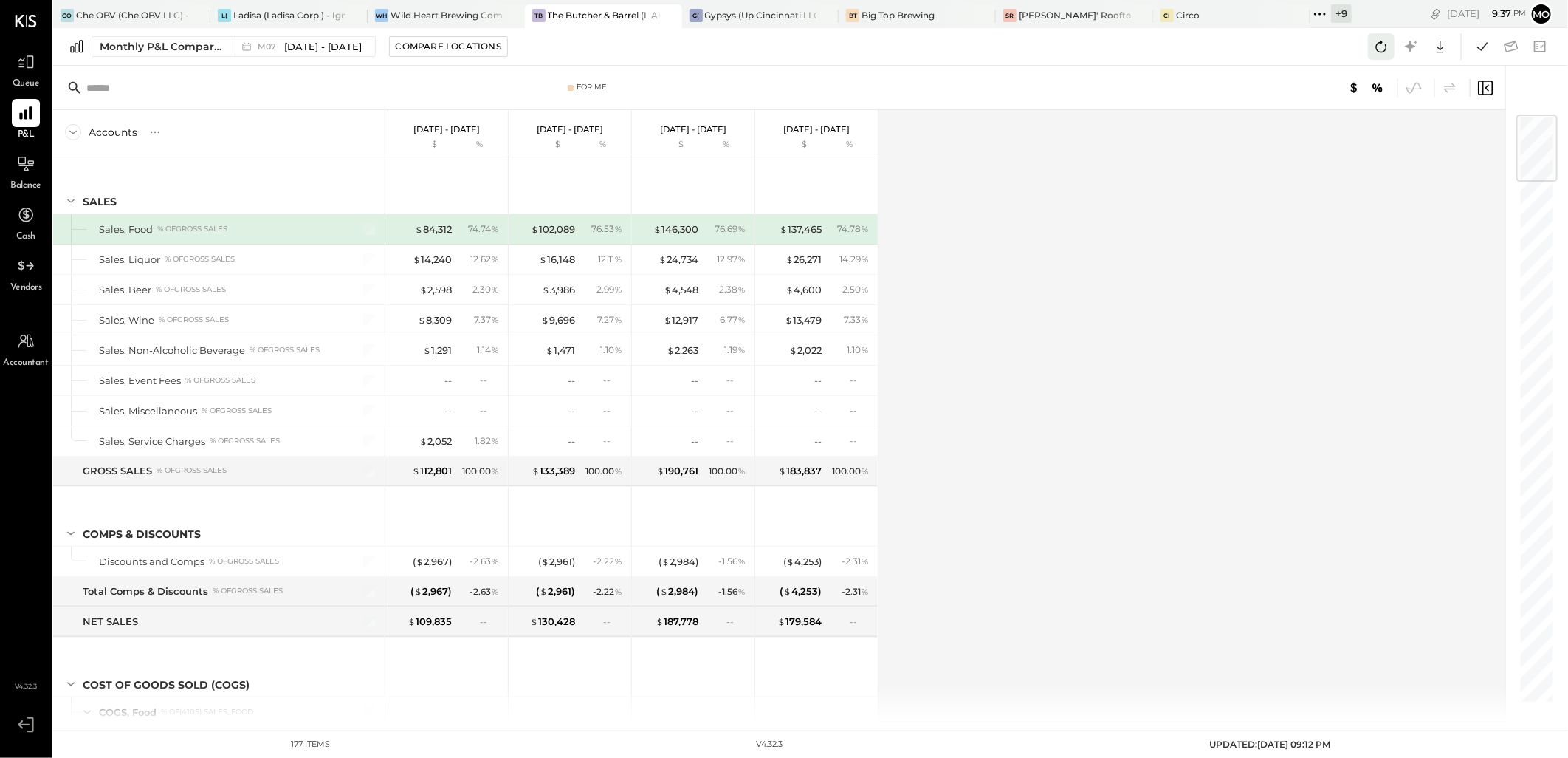
click at [1384, 42] on icon at bounding box center [1381, 46] width 19 height 19
click at [1487, 42] on icon at bounding box center [1482, 45] width 10 height 8
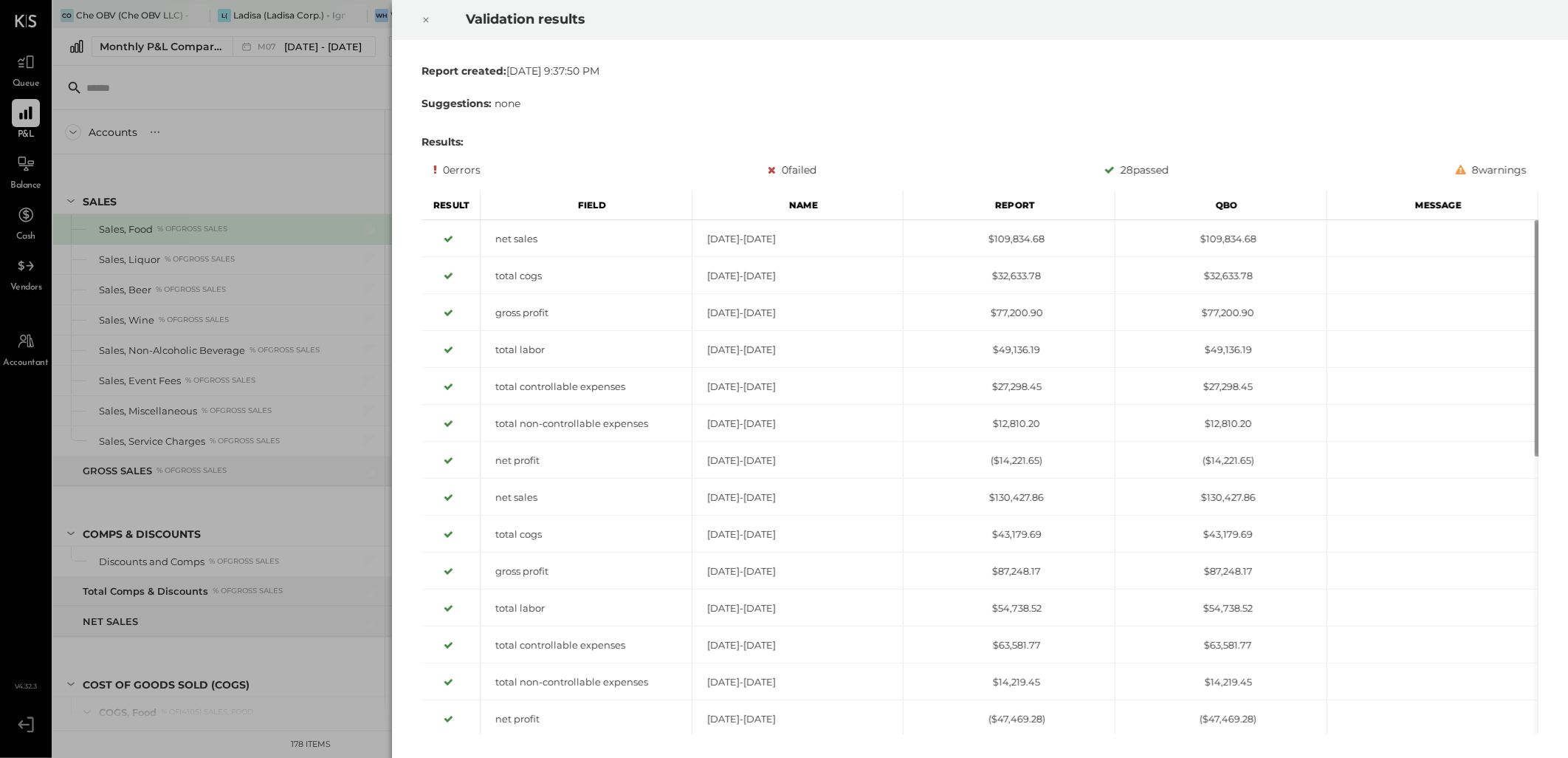
click at [428, 17] on icon at bounding box center [426, 20] width 9 height 18
click at [425, 20] on icon at bounding box center [426, 20] width 9 height 18
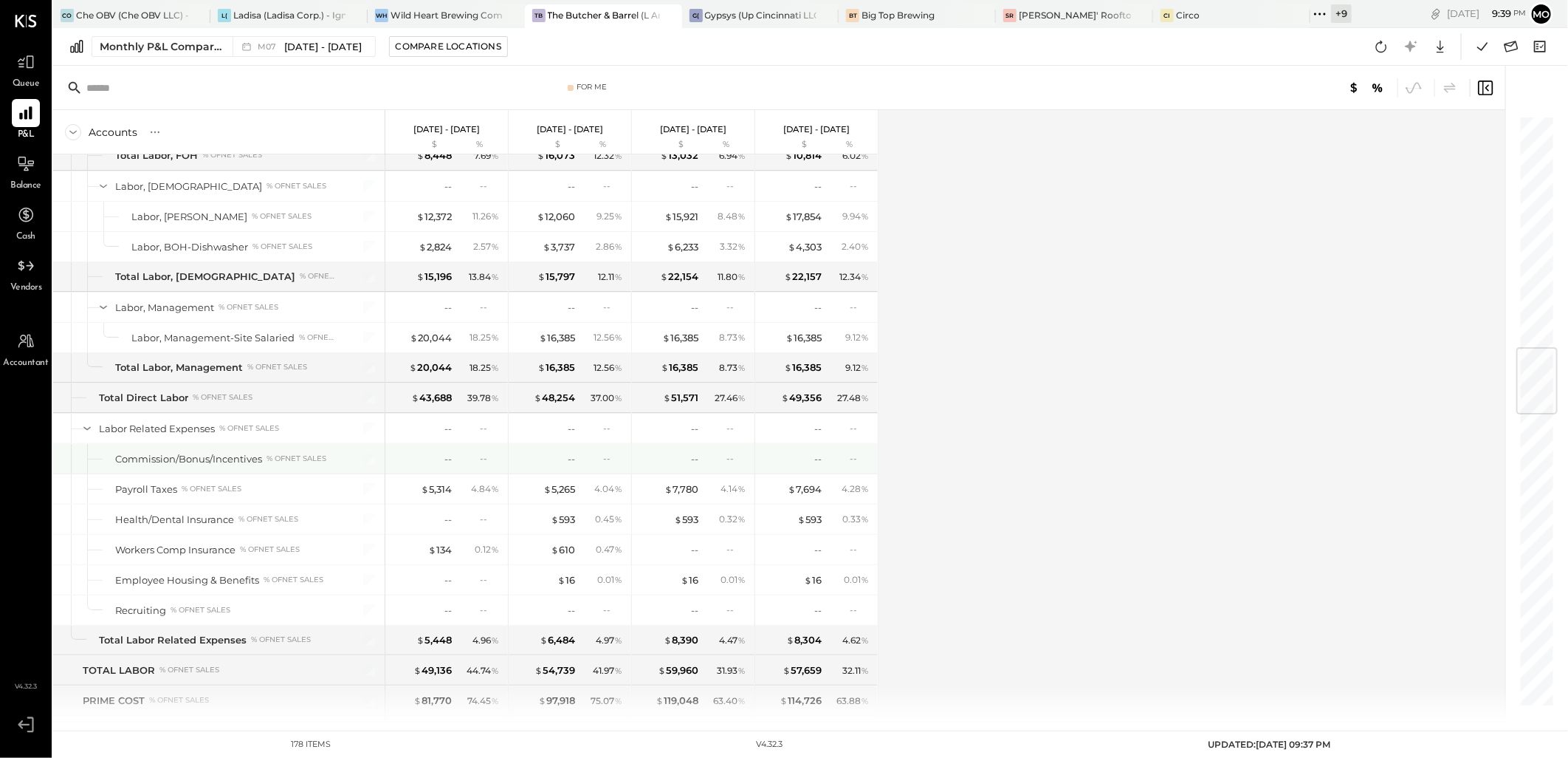
scroll to position [1969, 0]
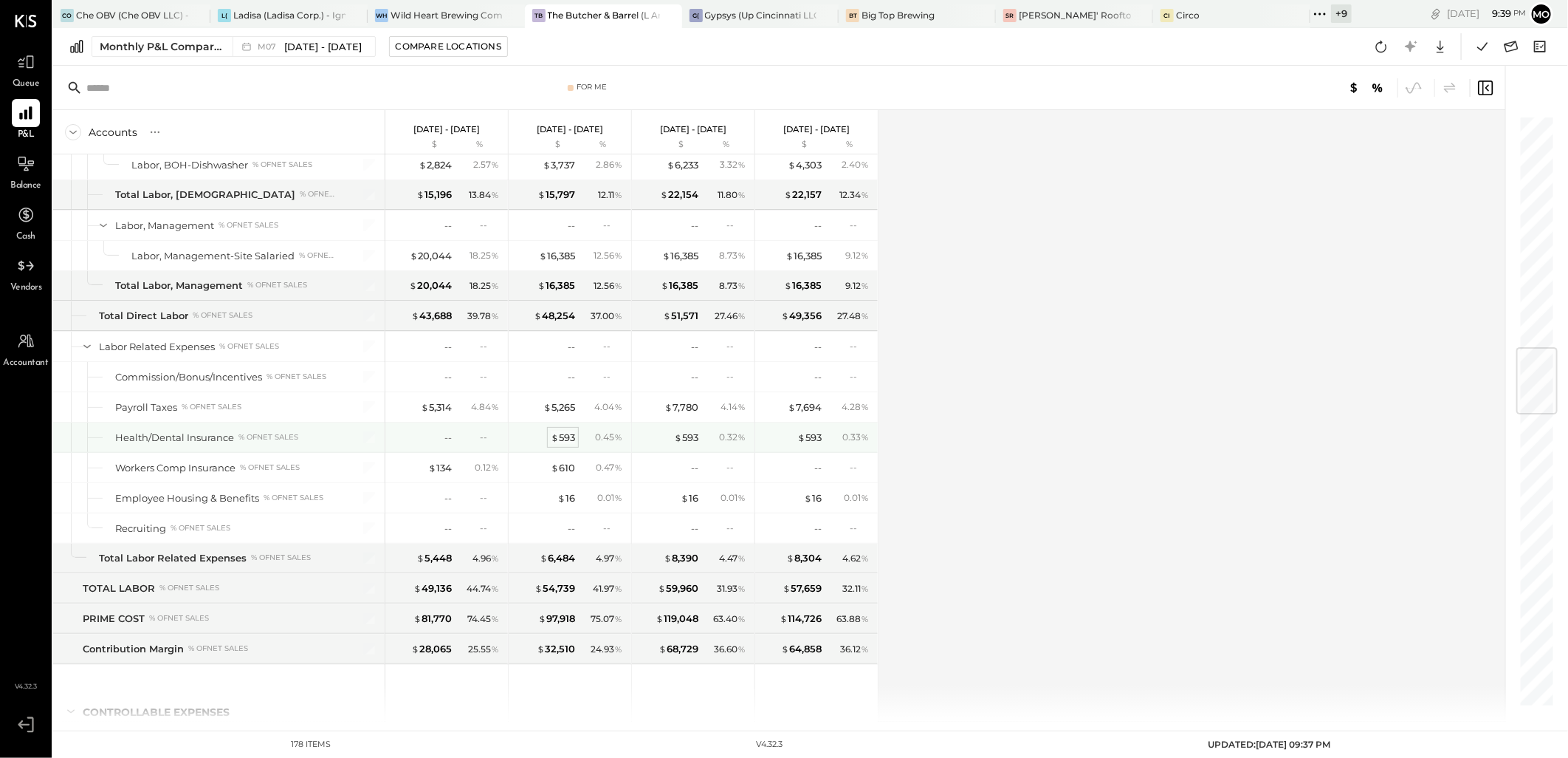
click at [565, 440] on div "$ 593" at bounding box center [562, 437] width 24 height 14
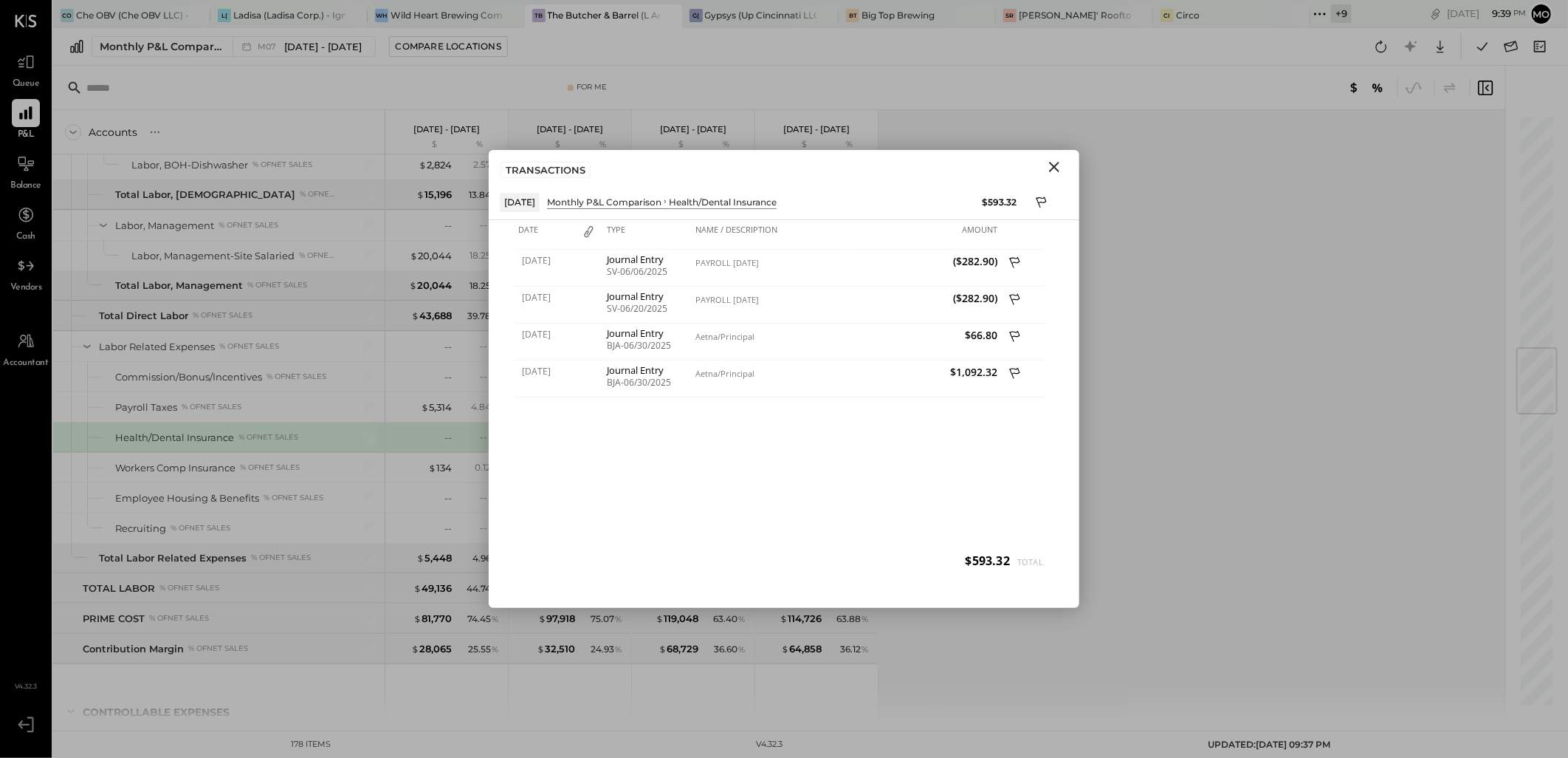
click at [1059, 166] on icon "Close" at bounding box center [1055, 168] width 18 height 18
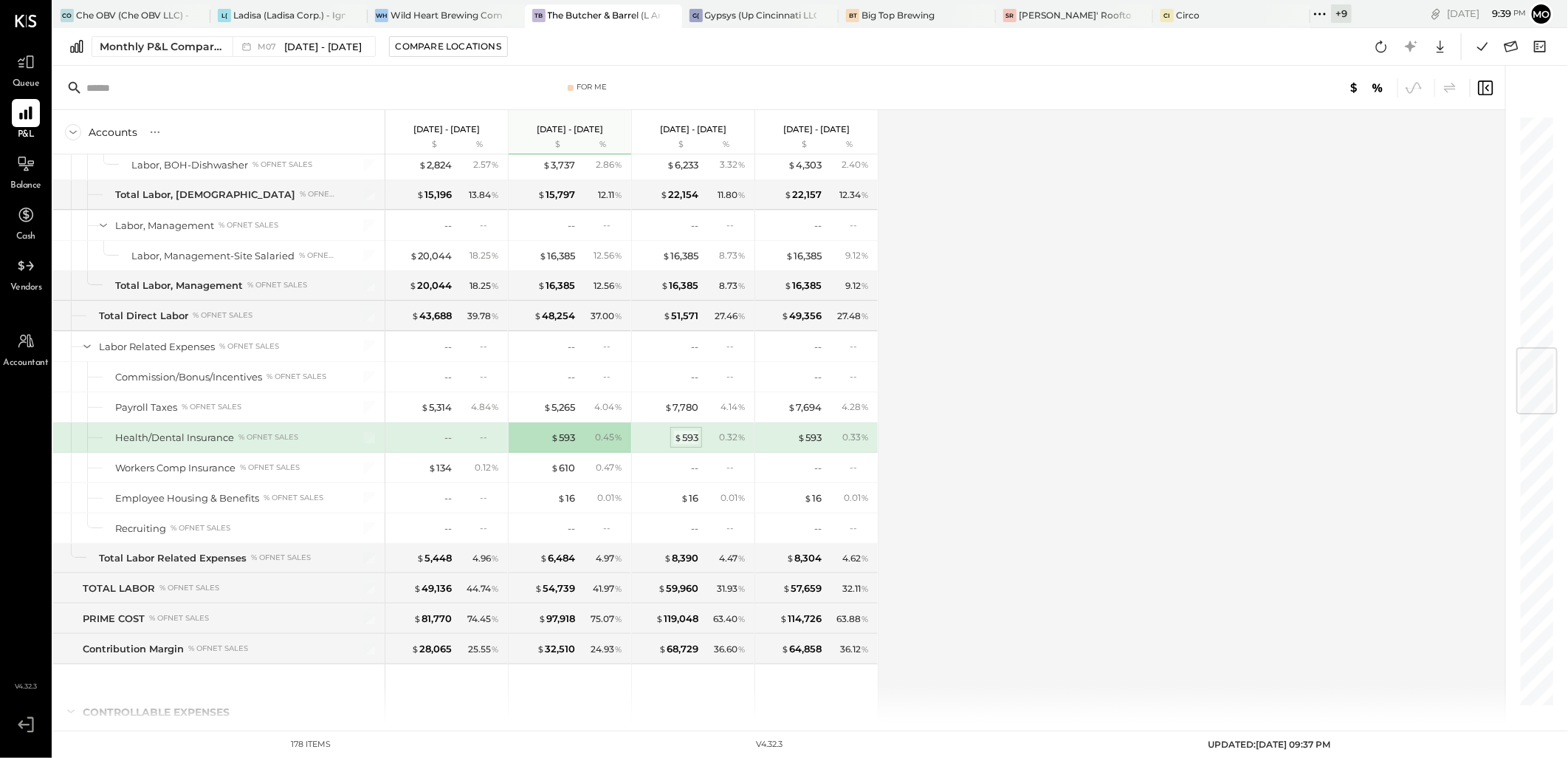
click at [695, 440] on div "$ 593" at bounding box center [686, 437] width 24 height 14
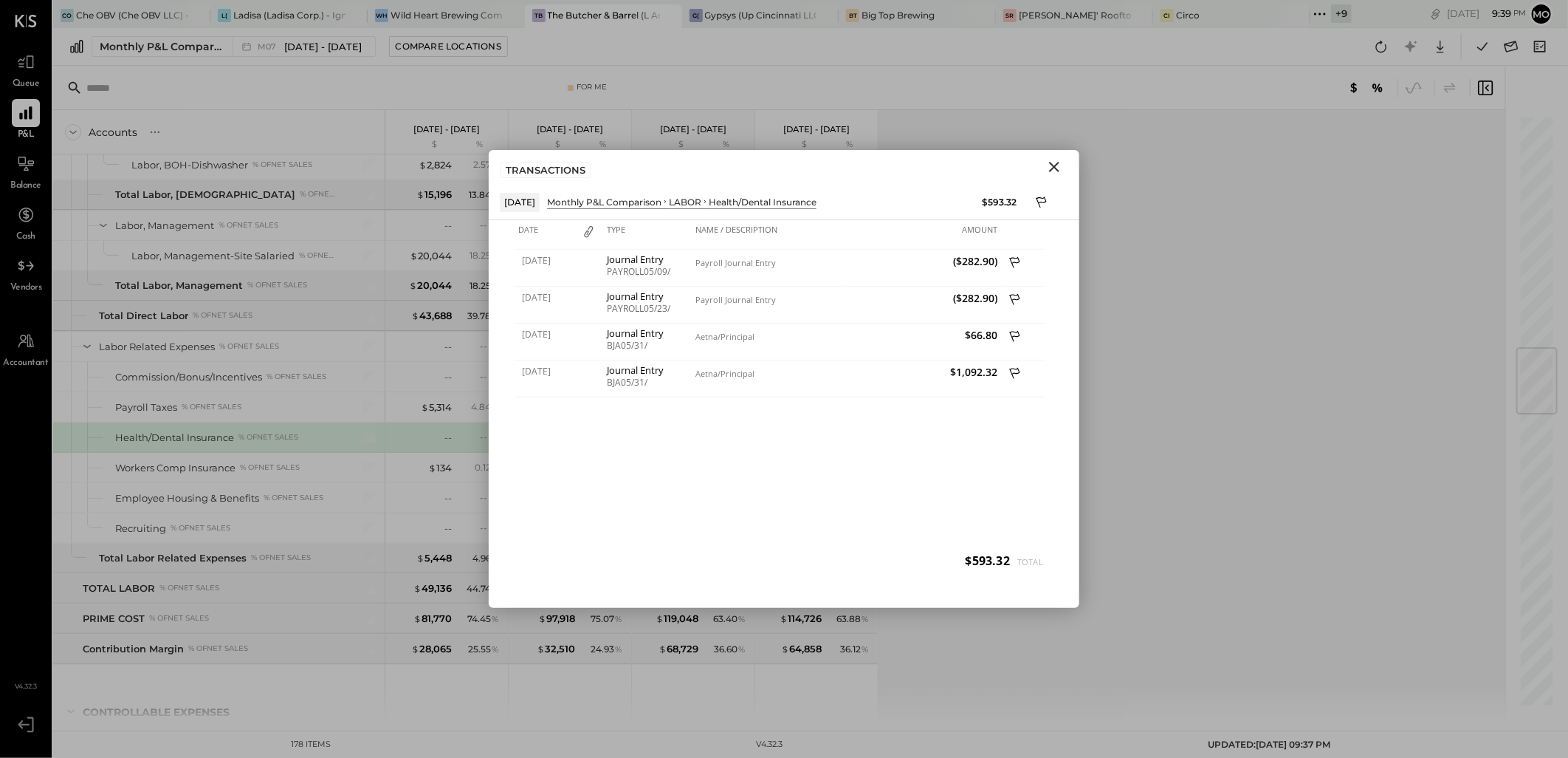
click at [1054, 170] on icon "Close" at bounding box center [1055, 168] width 18 height 18
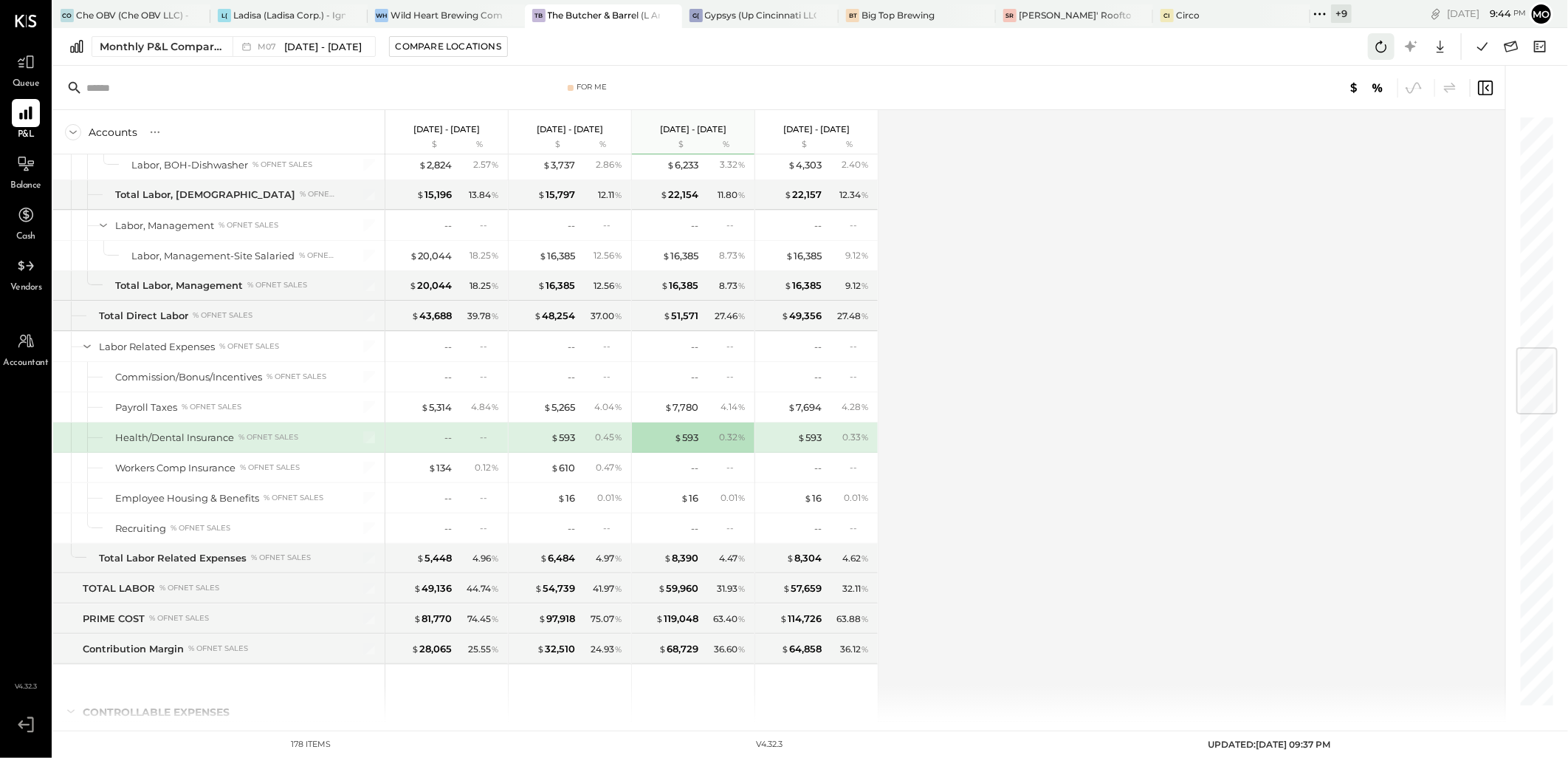
click at [1384, 42] on icon at bounding box center [1381, 46] width 19 height 19
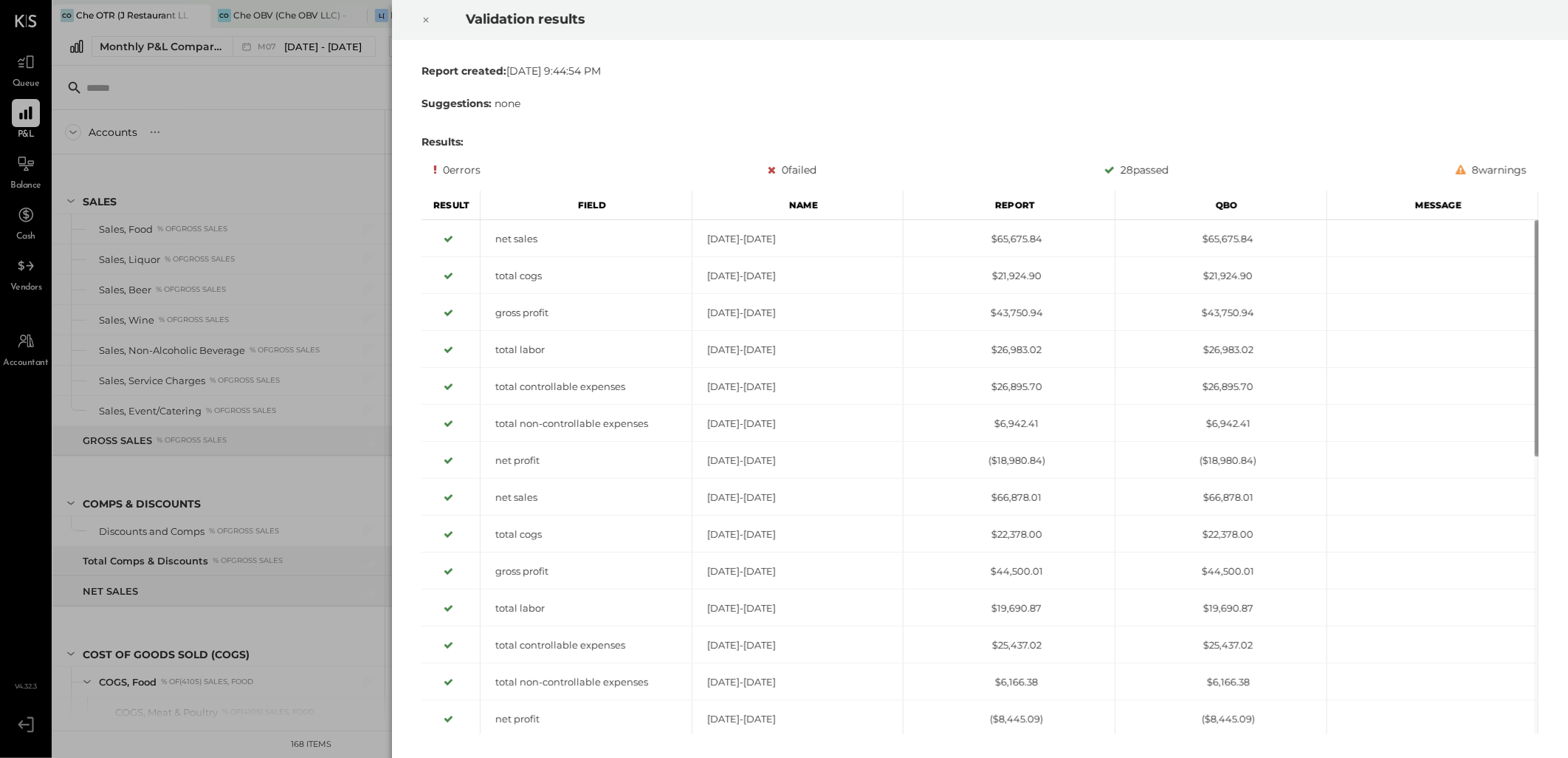
scroll to position [3112, 0]
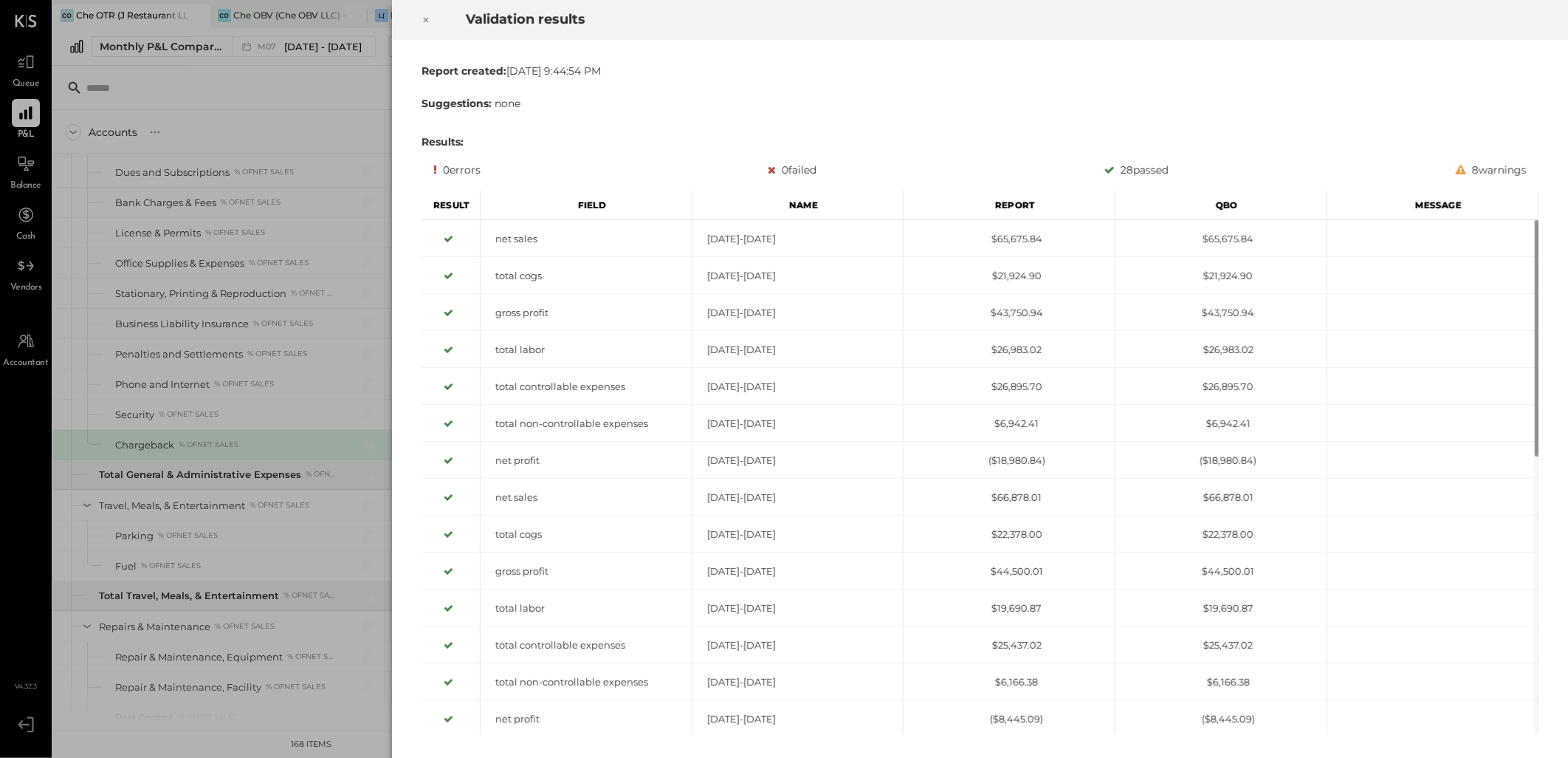
click at [423, 24] on icon at bounding box center [426, 20] width 9 height 18
